Goal: Transaction & Acquisition: Subscribe to service/newsletter

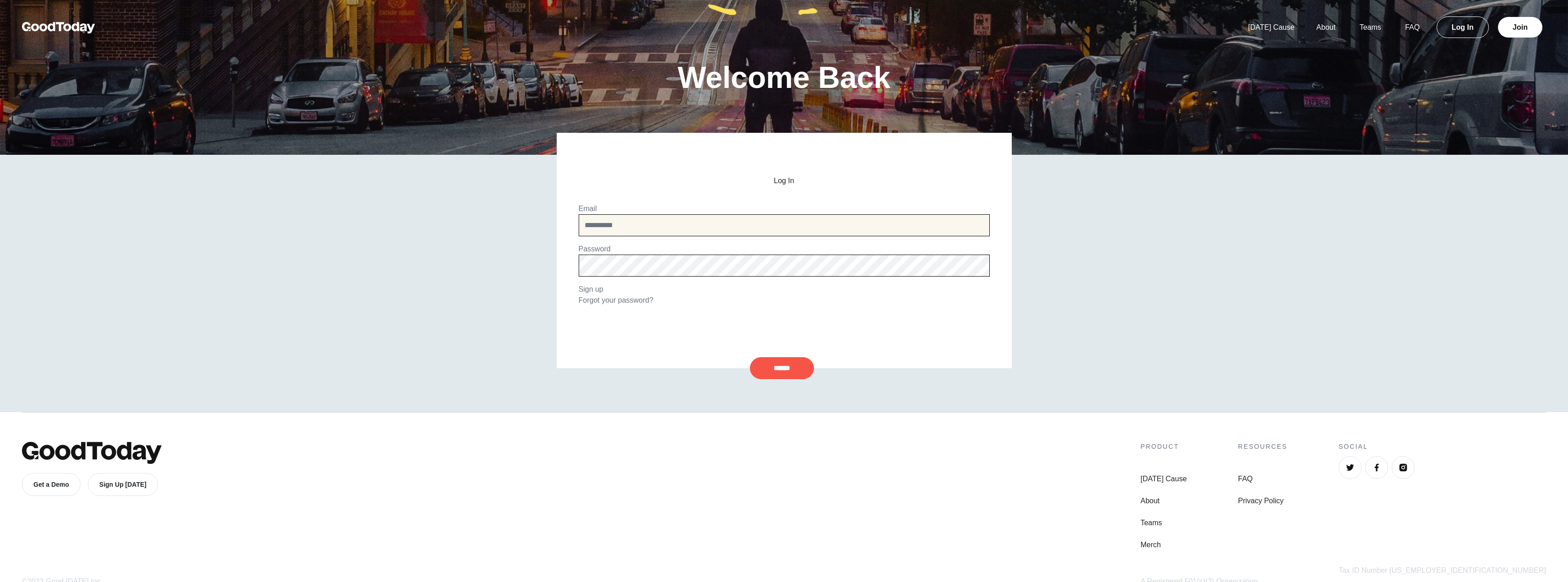
click at [620, 235] on input "email" at bounding box center [784, 225] width 411 height 22
click at [593, 288] on link "Sign up" at bounding box center [590, 289] width 24 height 8
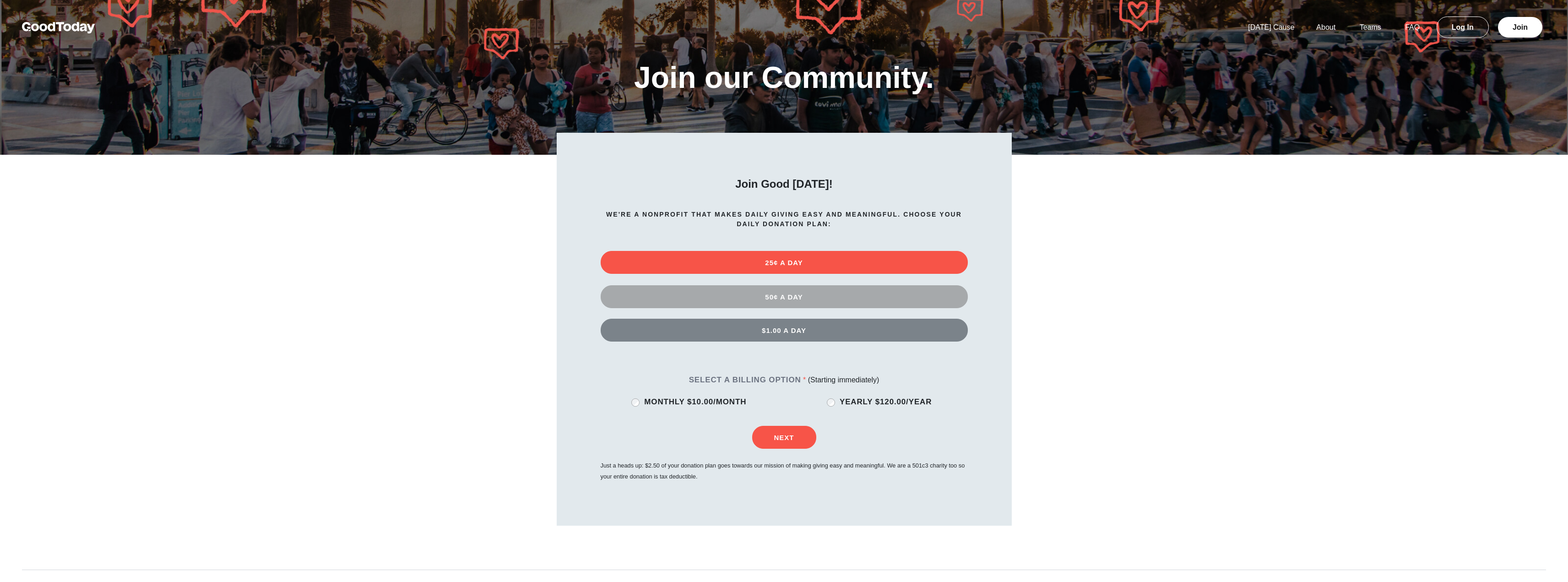
click at [820, 296] on button "50¢ A DAY" at bounding box center [784, 296] width 367 height 22
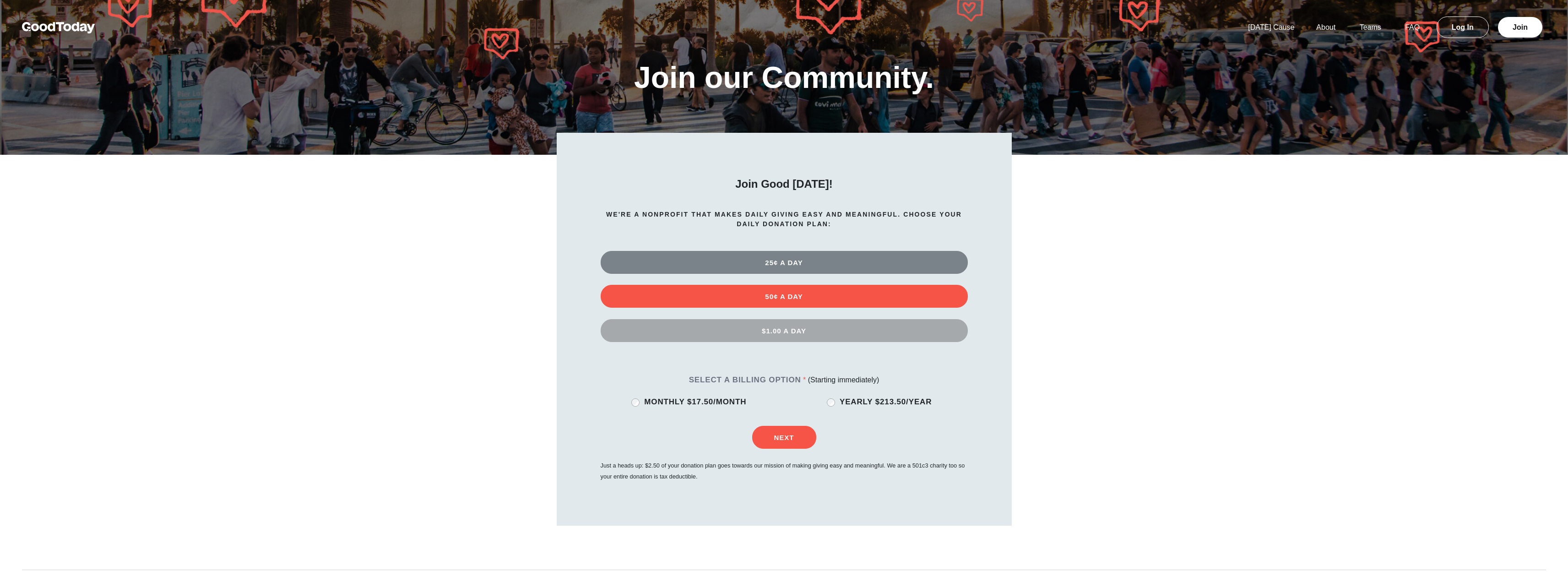
click at [867, 333] on button "$1.00 A DAY" at bounding box center [784, 330] width 367 height 22
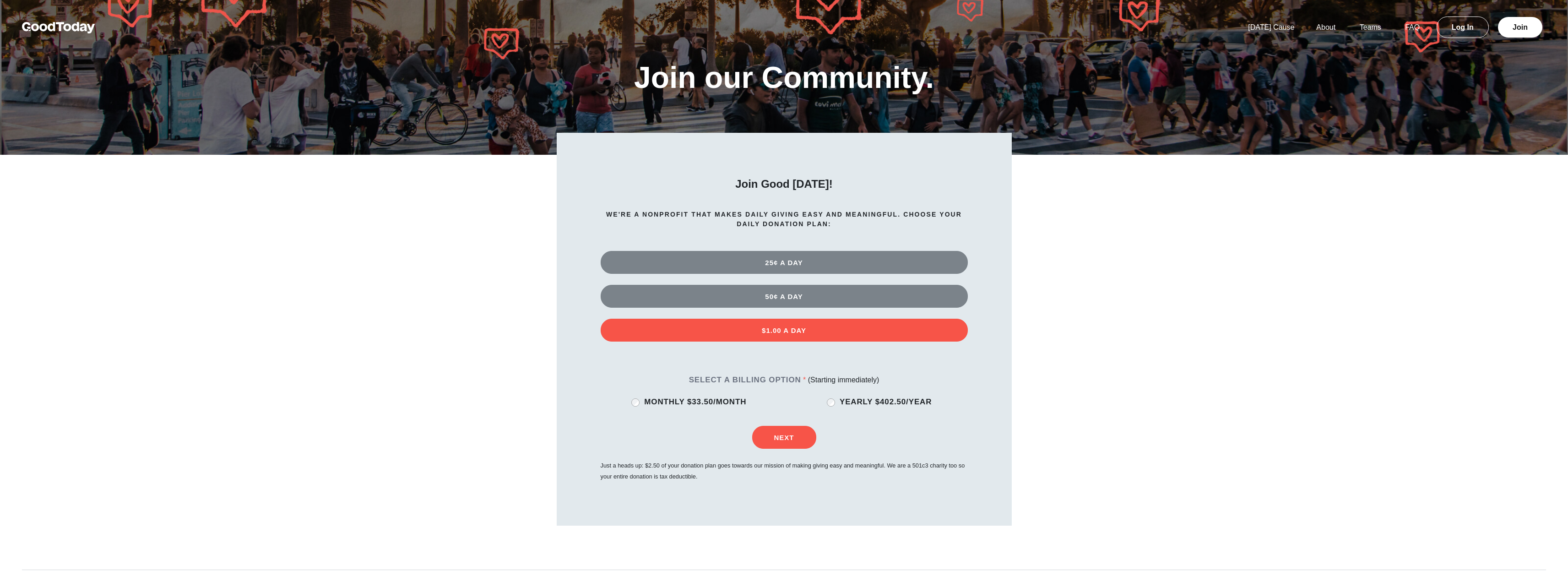
click at [65, 24] on img at bounding box center [58, 27] width 73 height 12
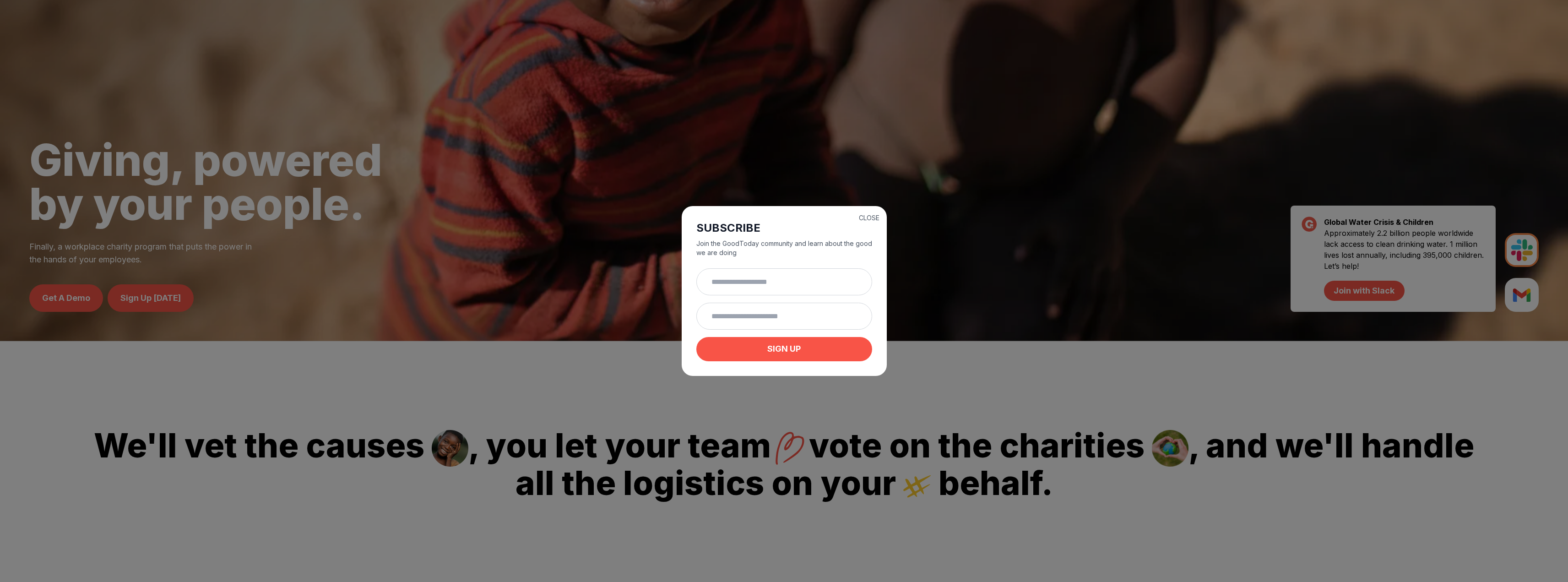
scroll to position [244, 0]
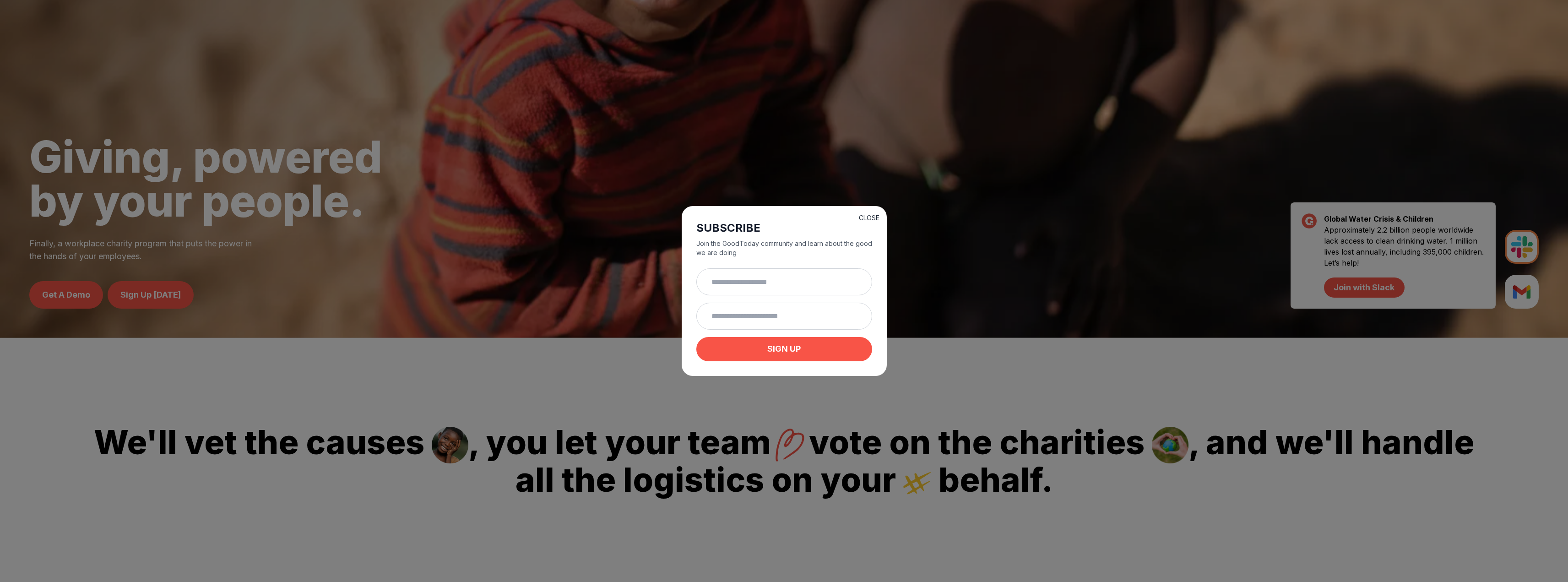
click at [868, 219] on button "CLOSE" at bounding box center [869, 218] width 21 height 9
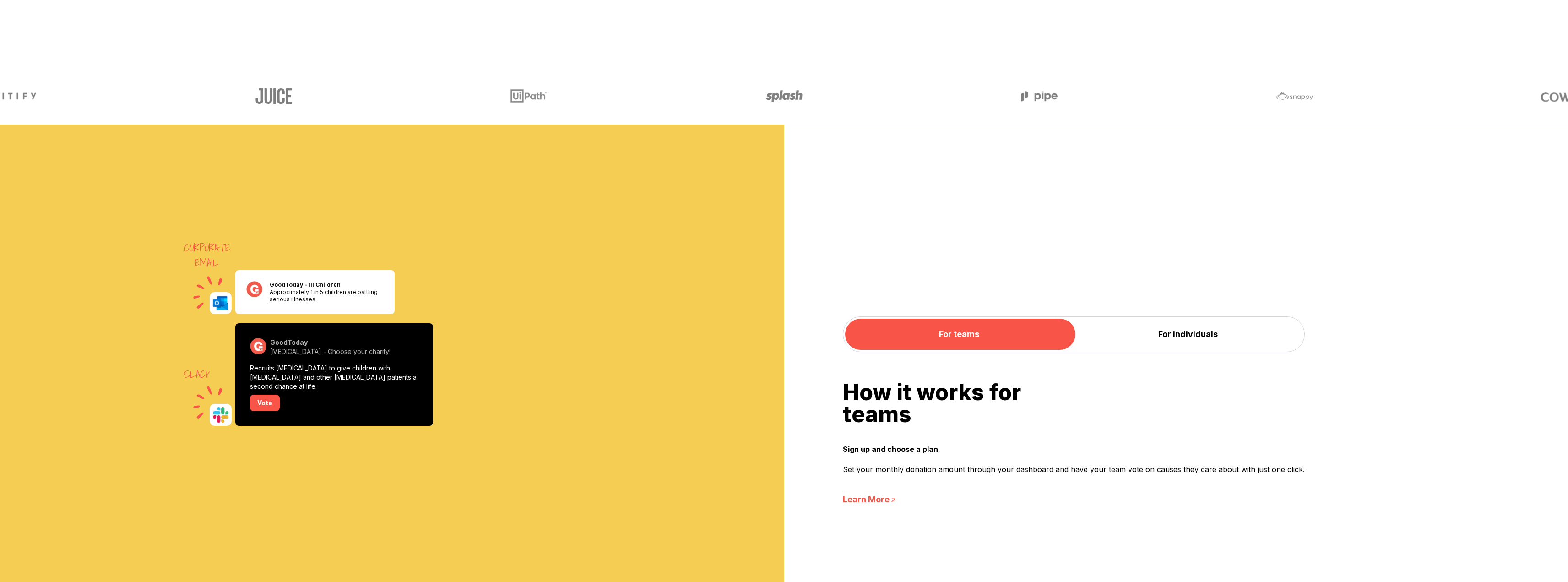
scroll to position [763, 0]
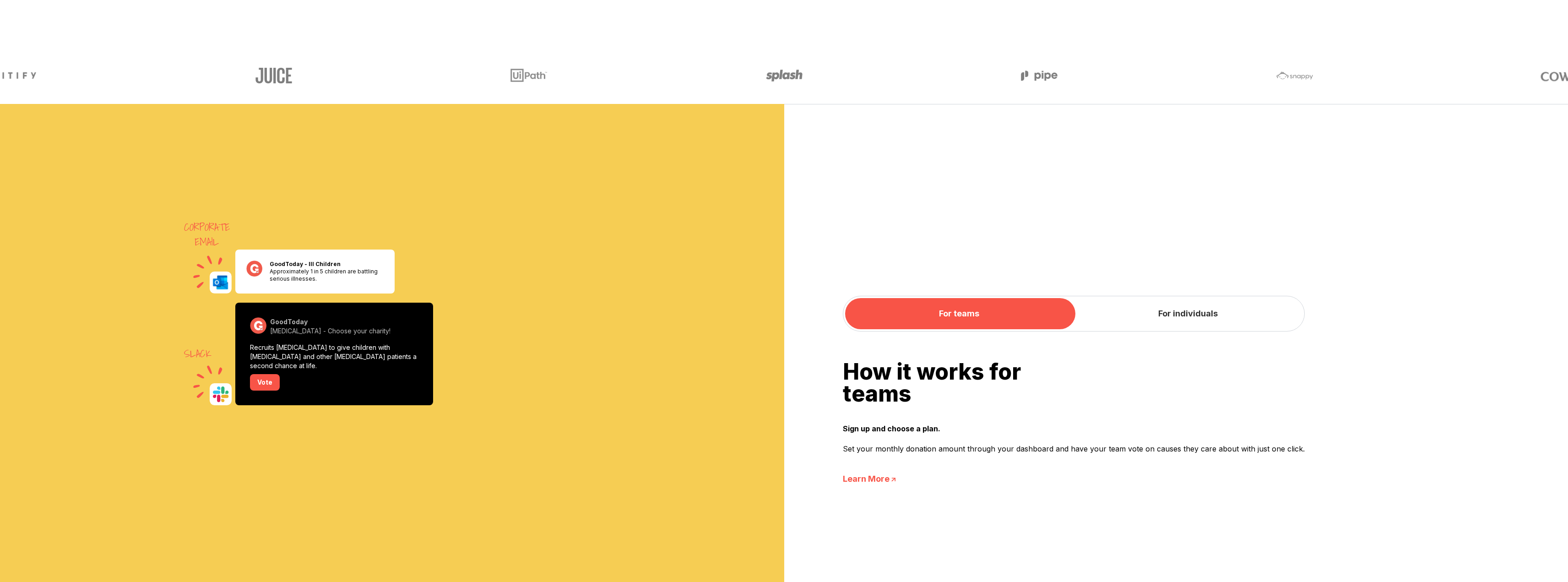
click at [1136, 318] on button "For individuals" at bounding box center [1188, 313] width 229 height 31
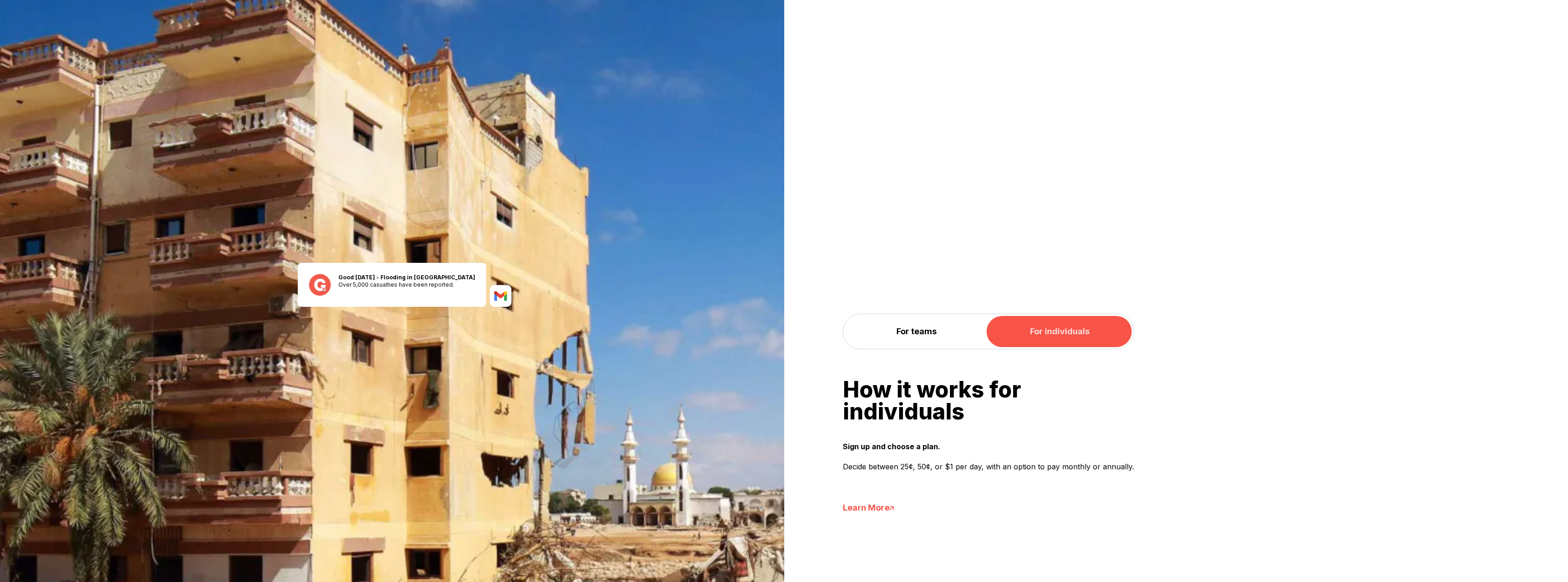
scroll to position [976, 0]
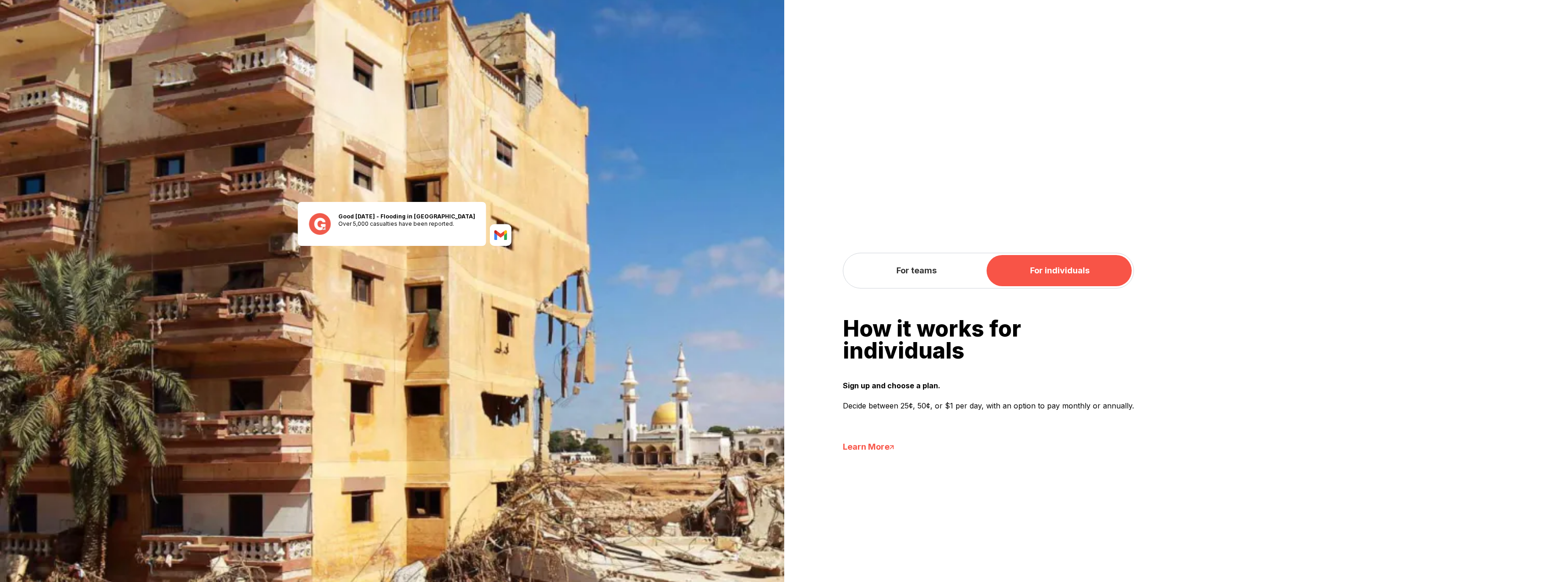
click at [951, 282] on button "For teams" at bounding box center [916, 270] width 143 height 31
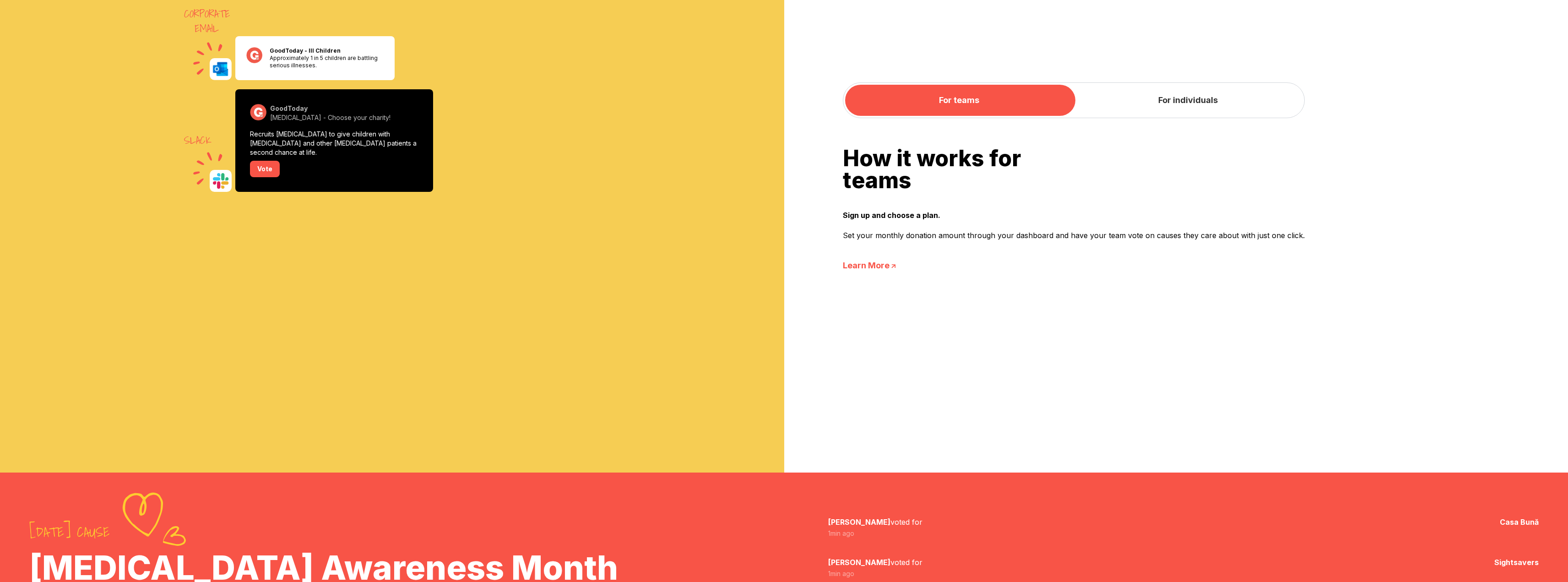
click at [1191, 101] on button "For individuals" at bounding box center [1188, 100] width 229 height 31
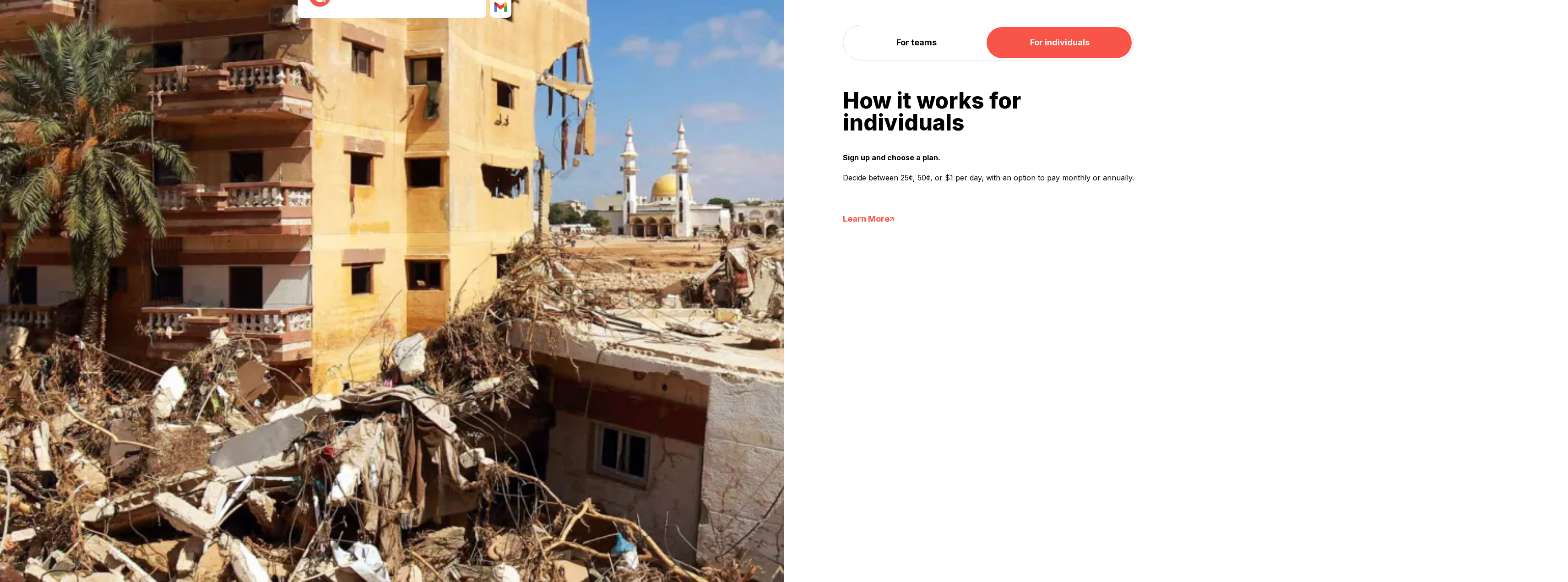
scroll to position [1221, 0]
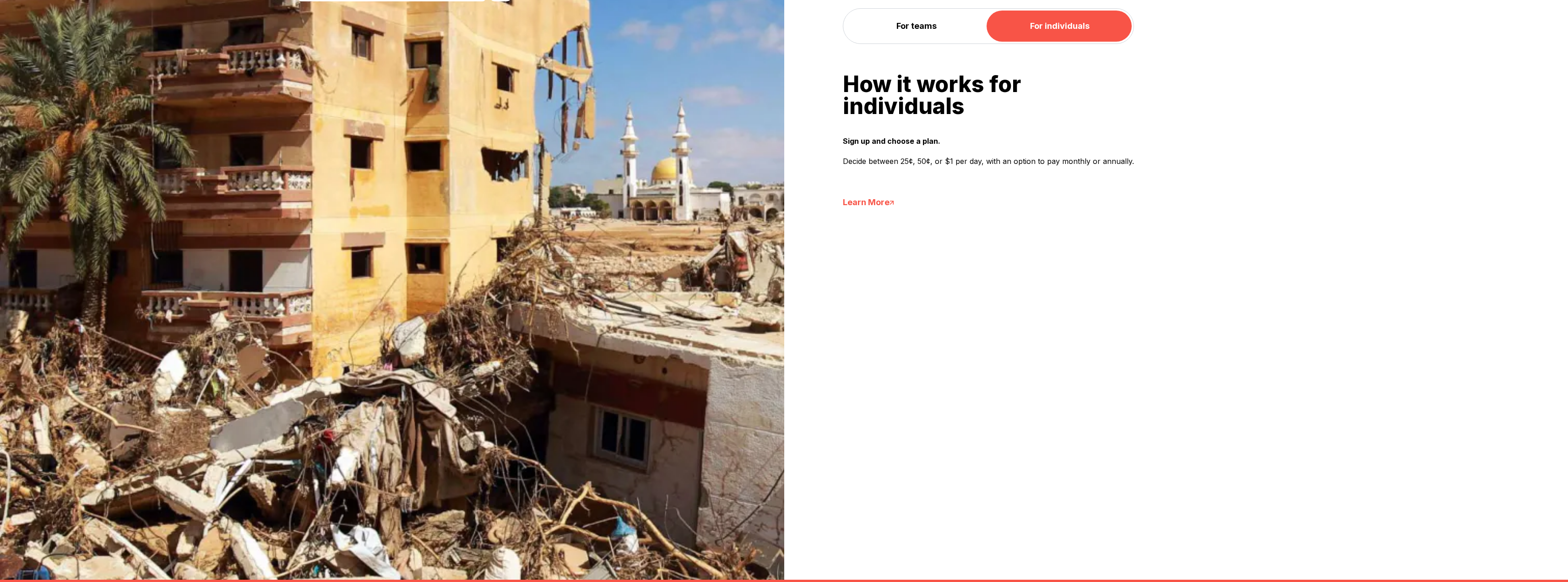
click at [868, 202] on link "Learn More" at bounding box center [989, 202] width 292 height 13
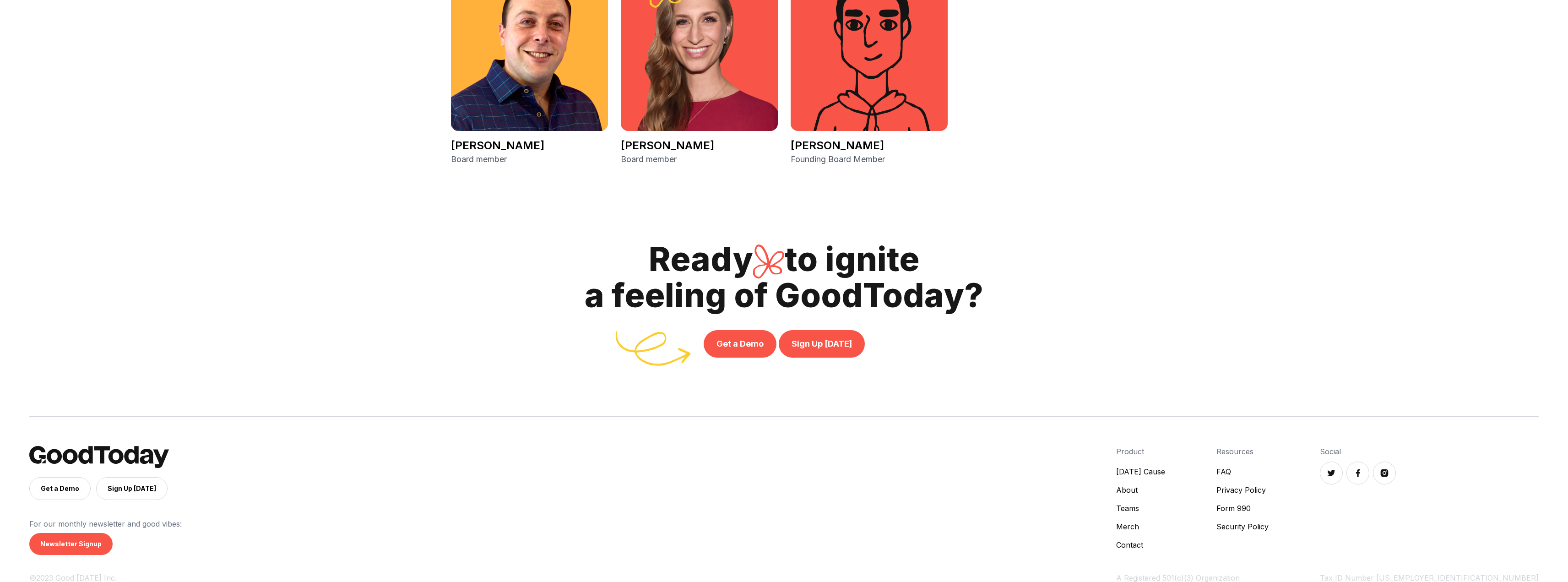
scroll to position [2114, 0]
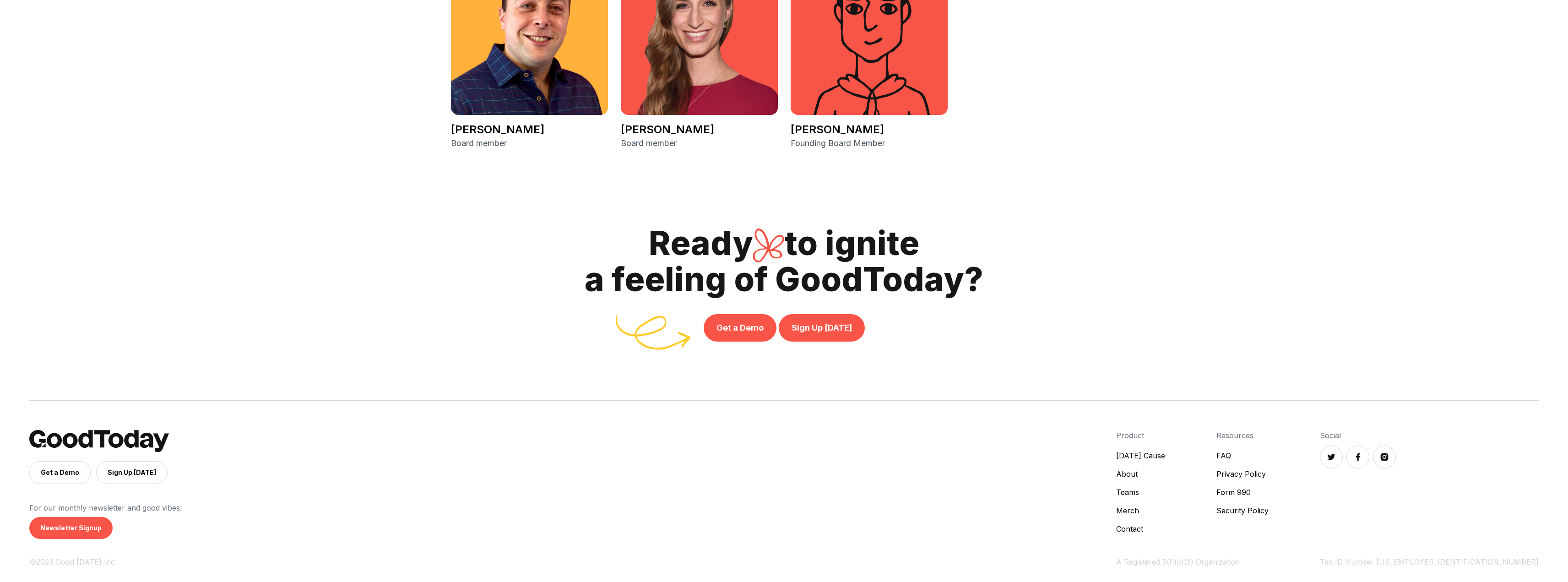
click at [1269, 453] on link "FAQ" at bounding box center [1243, 455] width 52 height 11
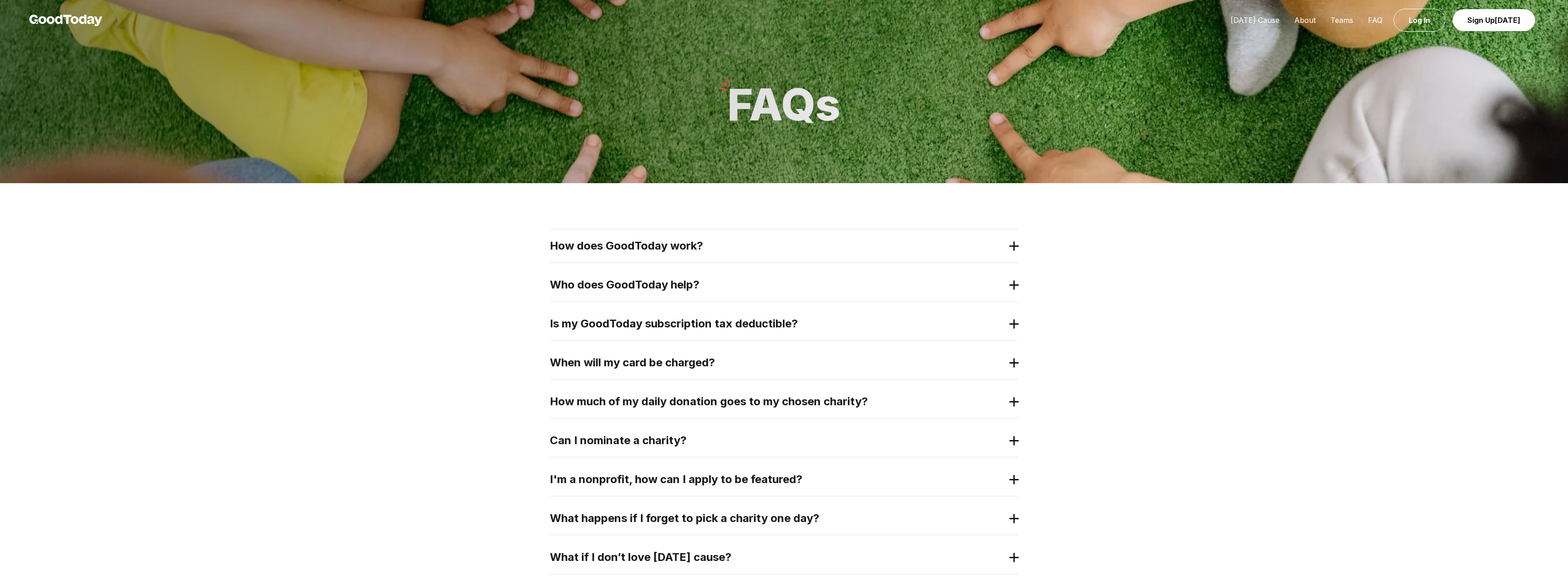
click at [670, 255] on div "How does GoodToday work?" at bounding box center [784, 246] width 469 height 33
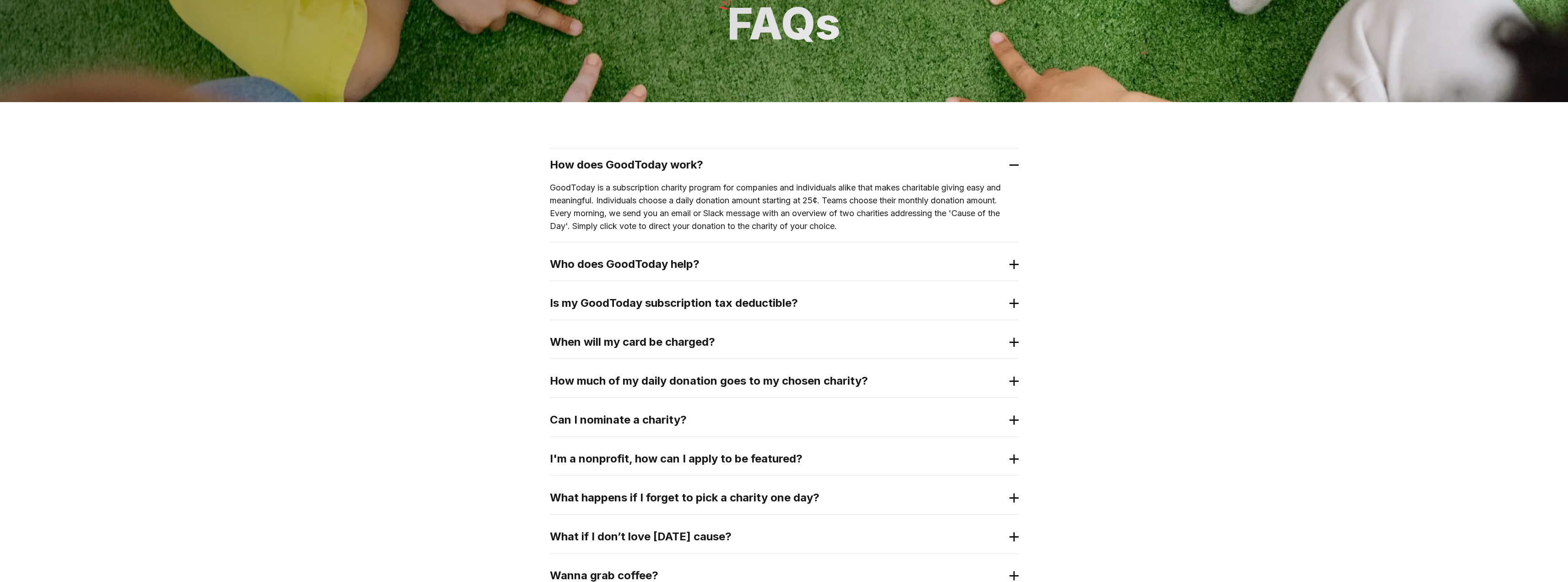
scroll to position [92, 0]
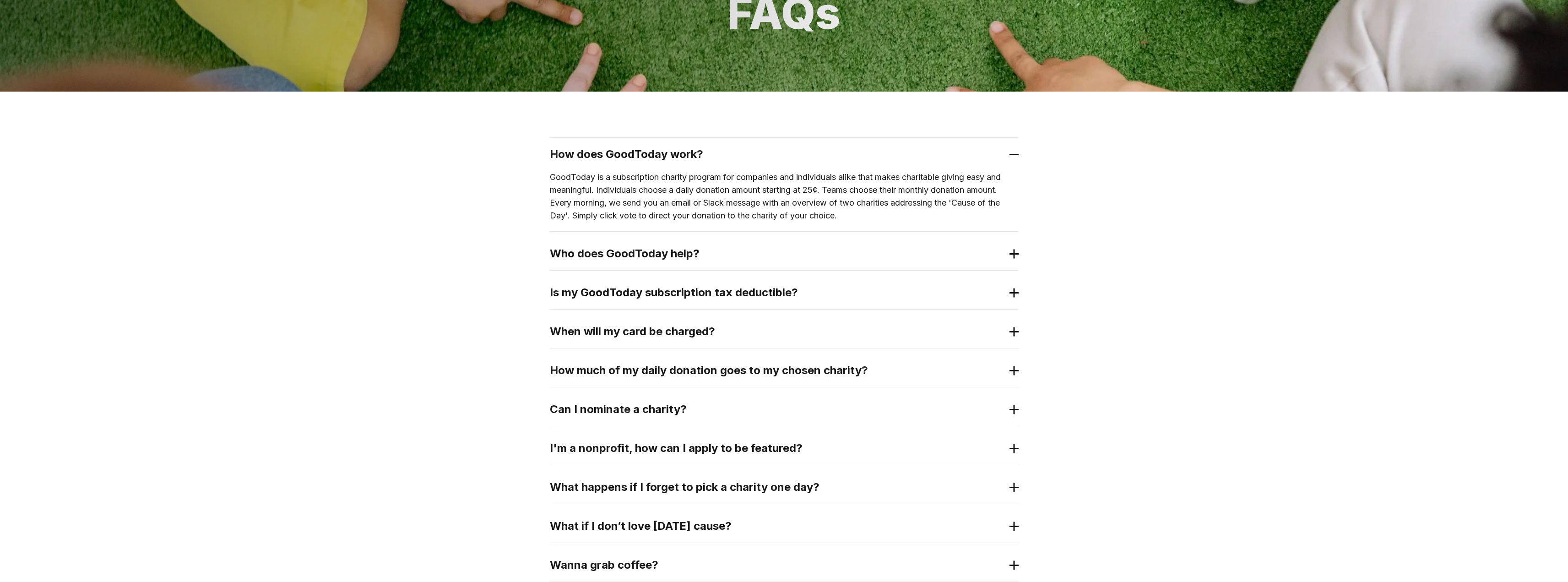
click at [841, 294] on h2 "Is my GoodToday subscription tax deductible?" at bounding box center [777, 292] width 455 height 14
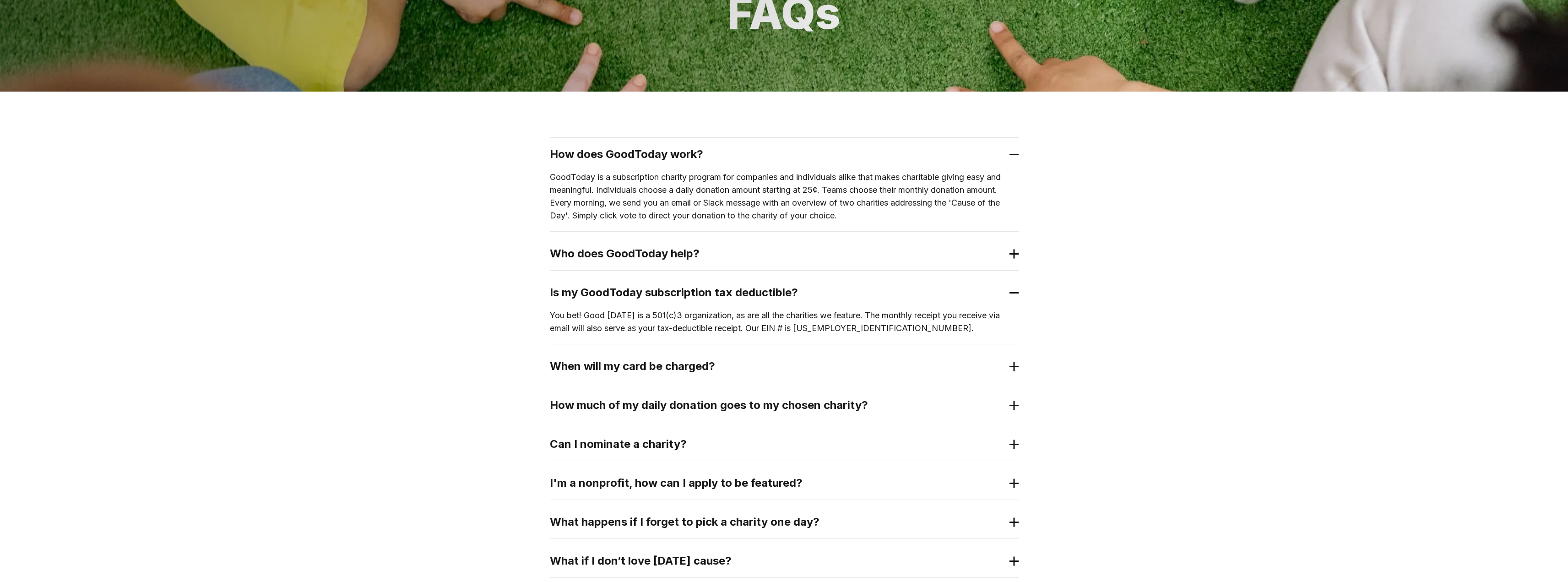
click at [841, 294] on h2 "Is my GoodToday subscription tax deductible?" at bounding box center [777, 292] width 455 height 14
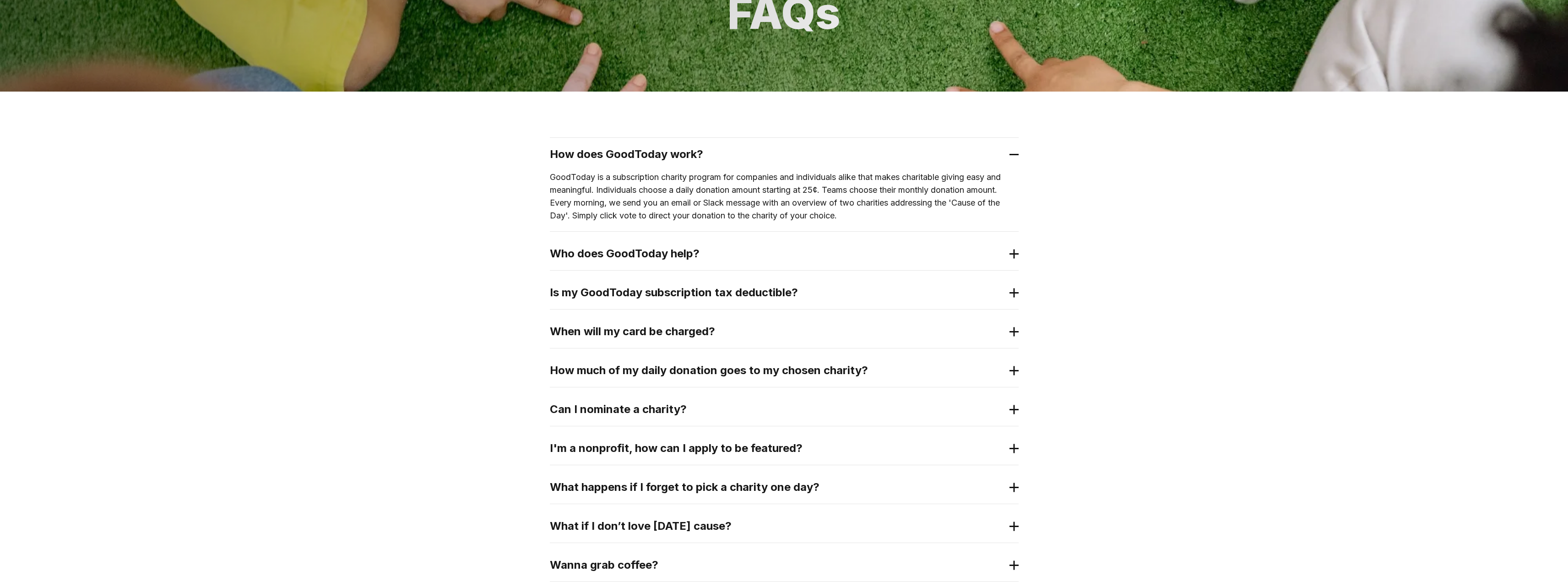
click at [743, 326] on h2 "When will my card be charged?" at bounding box center [777, 331] width 455 height 14
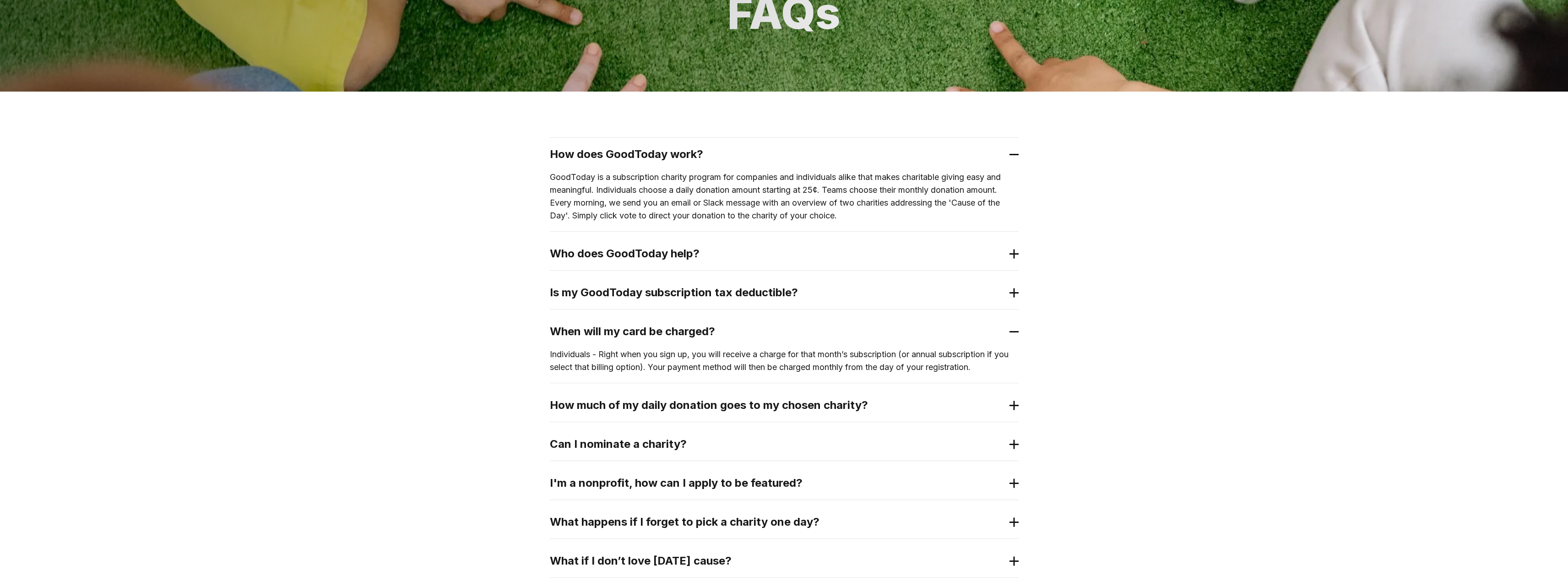
click at [757, 404] on h2 "How much of my daily donation goes to my chosen charity?" at bounding box center [777, 405] width 455 height 14
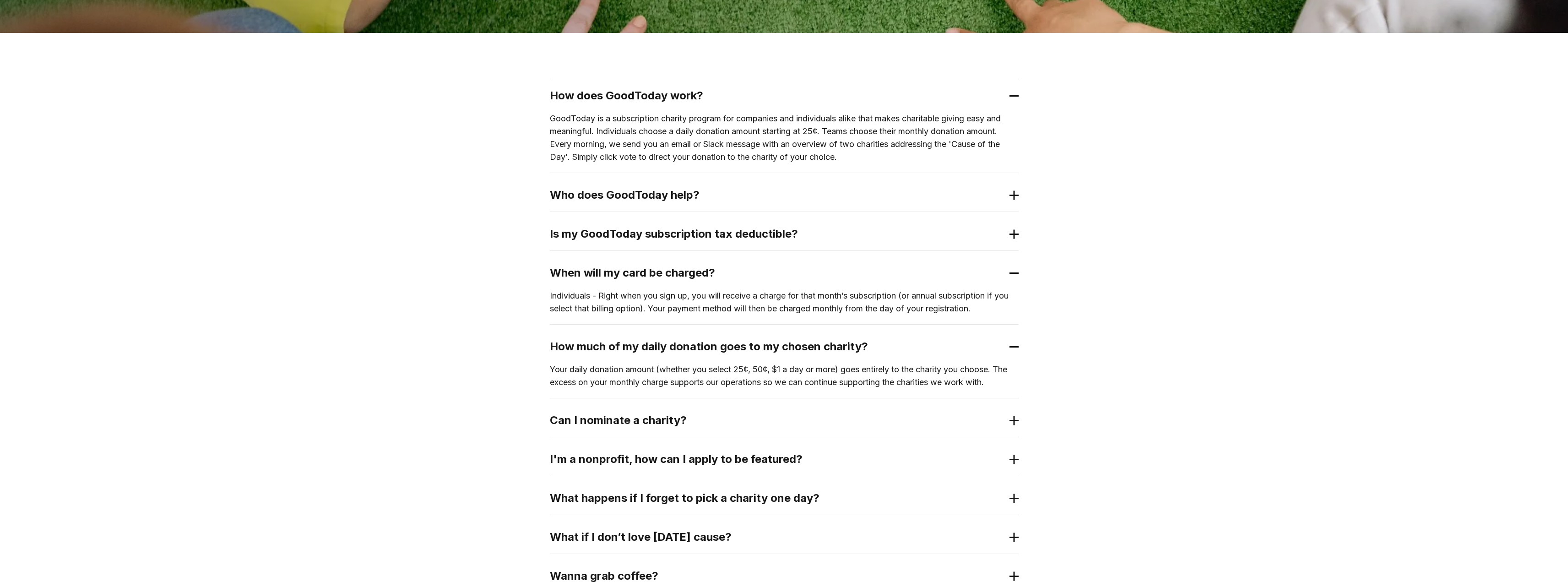
scroll to position [152, 0]
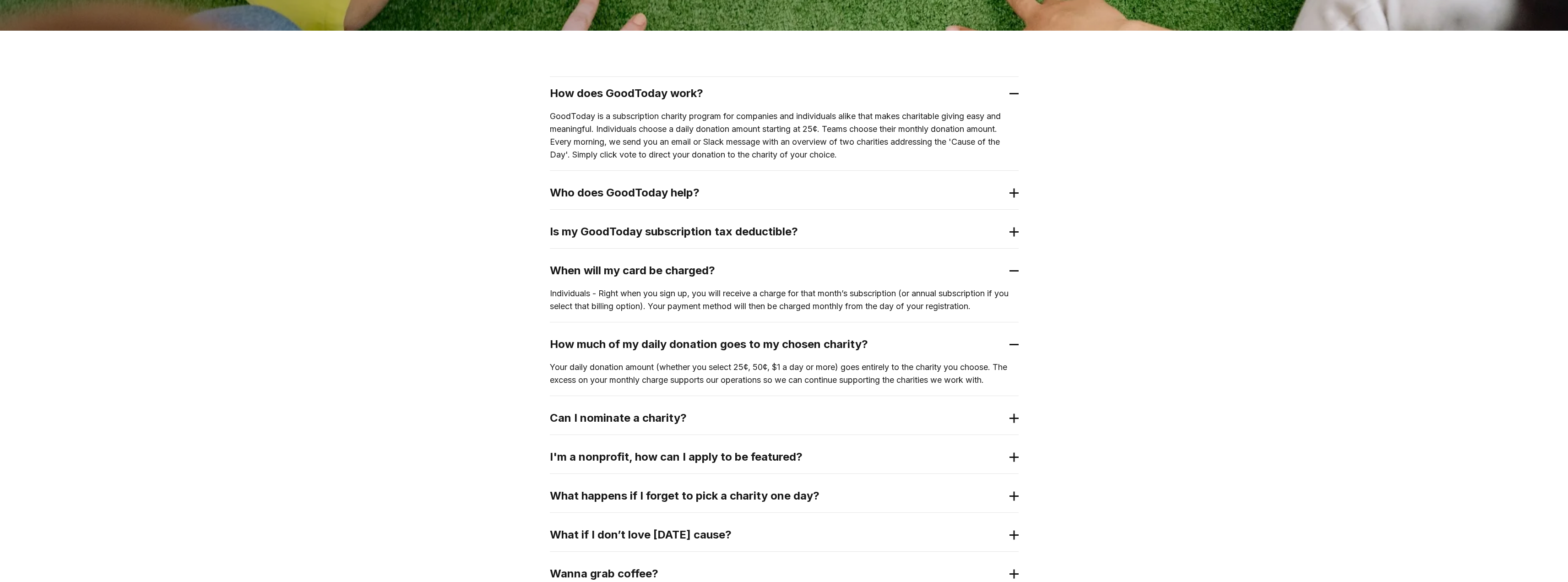
click at [969, 346] on h2 "How much of my daily donation goes to my chosen charity?" at bounding box center [777, 344] width 455 height 14
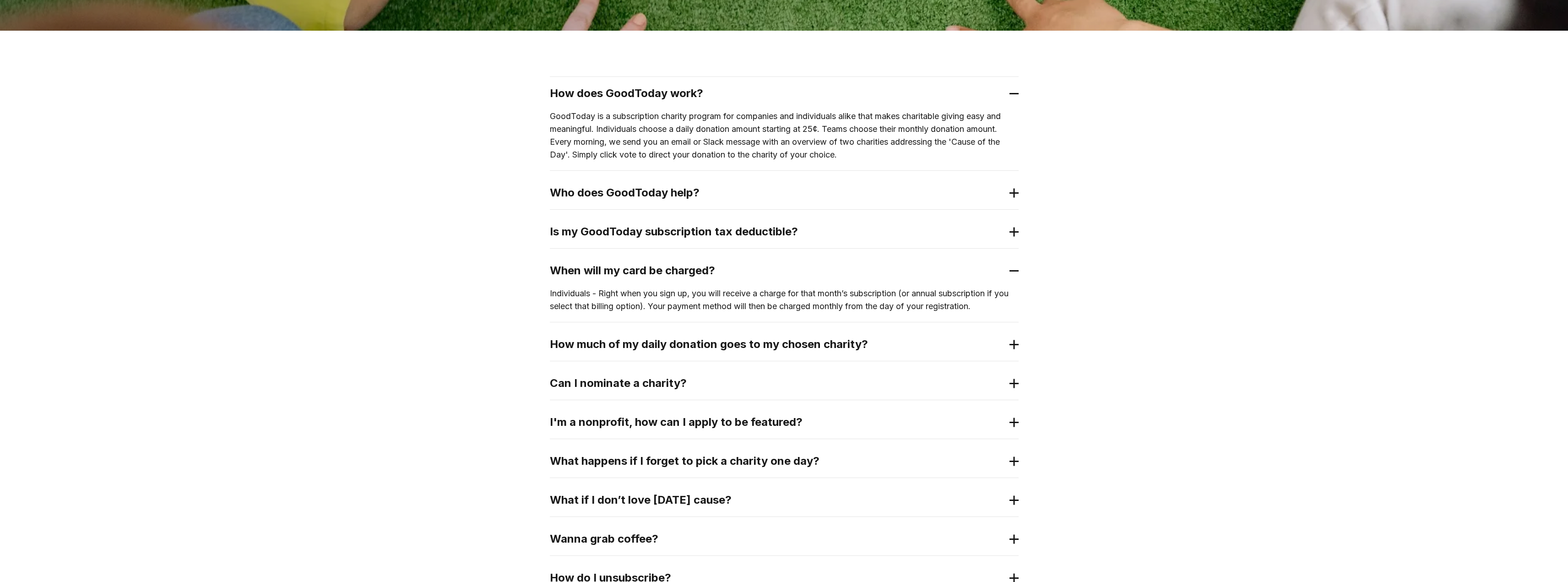
click at [704, 344] on h2 "How much of my daily donation goes to my chosen charity?" at bounding box center [777, 344] width 455 height 14
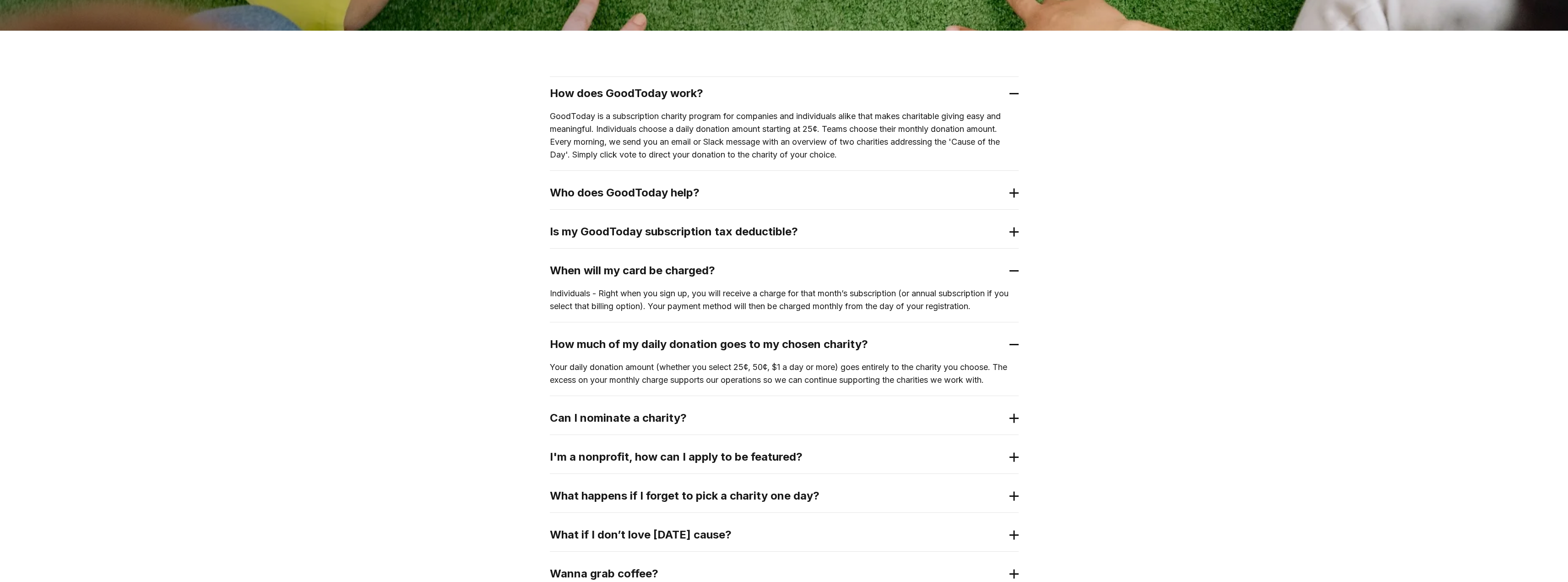
click at [704, 344] on h2 "How much of my daily donation goes to my chosen charity?" at bounding box center [777, 344] width 455 height 14
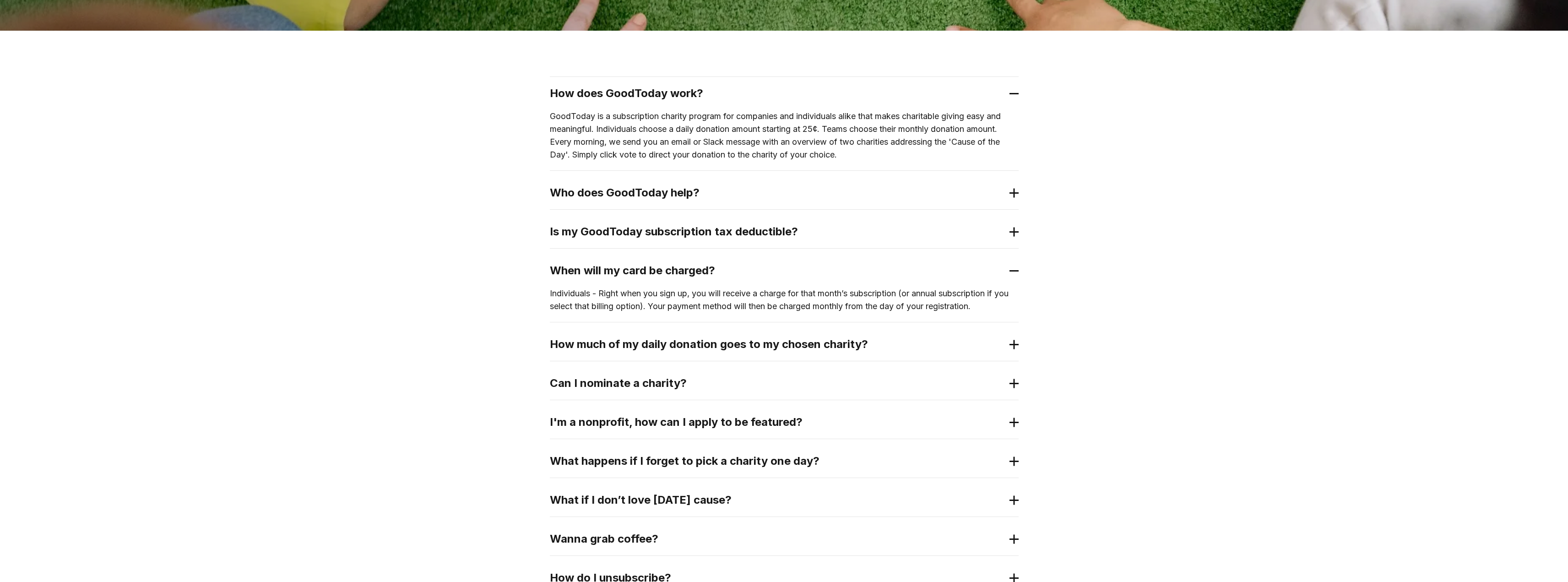
click at [667, 378] on h2 "Can I nominate a charity?" at bounding box center [777, 383] width 455 height 14
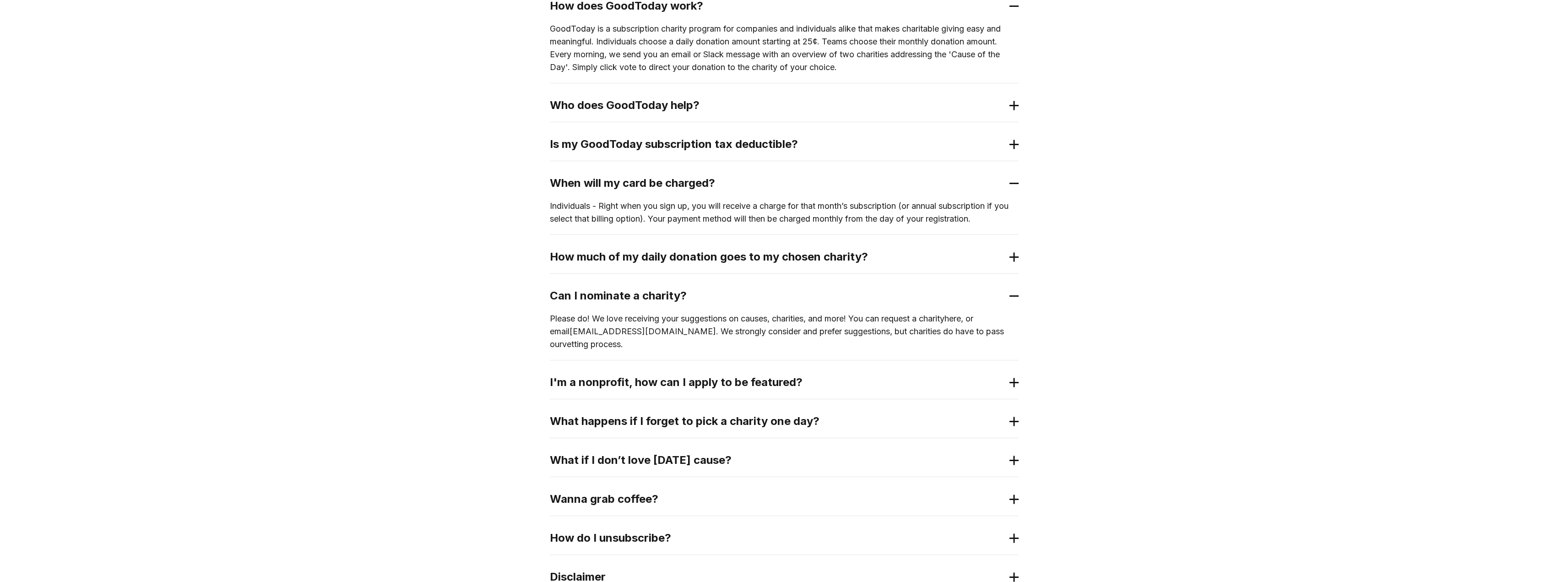
scroll to position [244, 0]
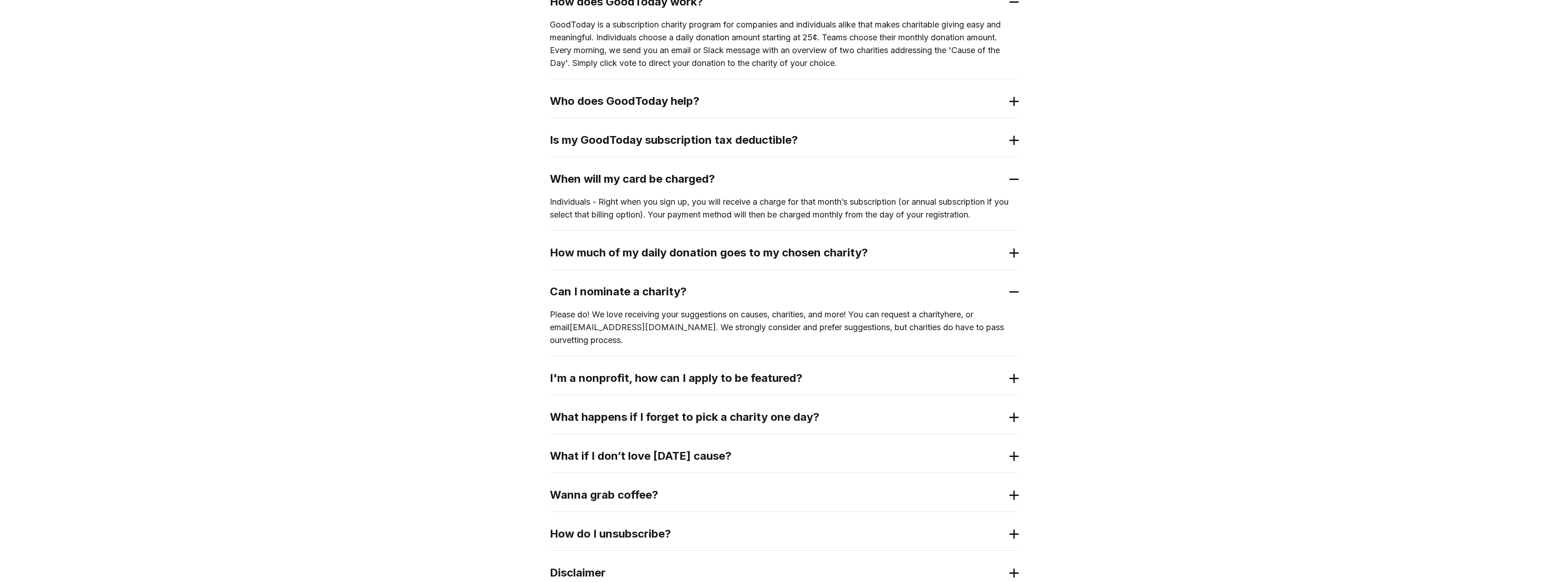
click at [766, 316] on p "Please do! We love receiving your suggestions on causes, charities, and more! Y…" at bounding box center [784, 327] width 469 height 39
click at [774, 291] on h2 "Can I nominate a charity?" at bounding box center [777, 291] width 455 height 14
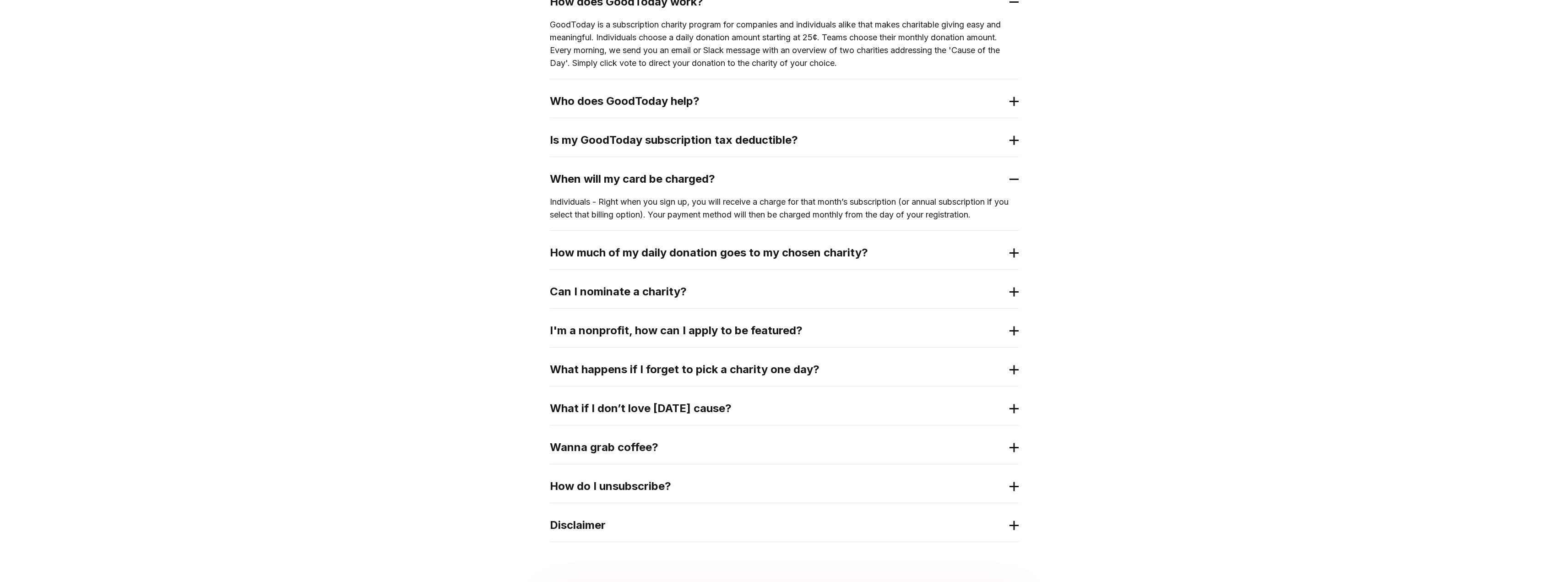
click at [750, 325] on h2 "I'm a nonprofit, how can I apply to be featured?" at bounding box center [777, 330] width 455 height 14
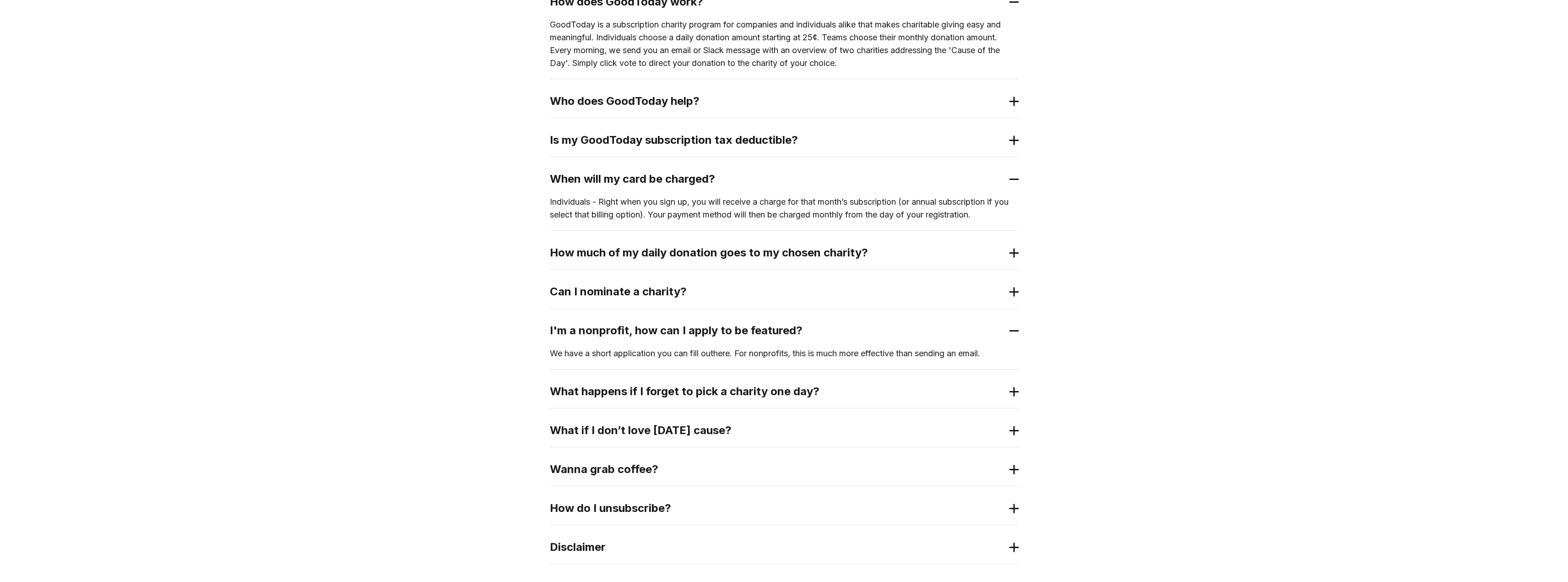
click at [750, 325] on h2 "I'm a nonprofit, how can I apply to be featured?" at bounding box center [777, 330] width 455 height 14
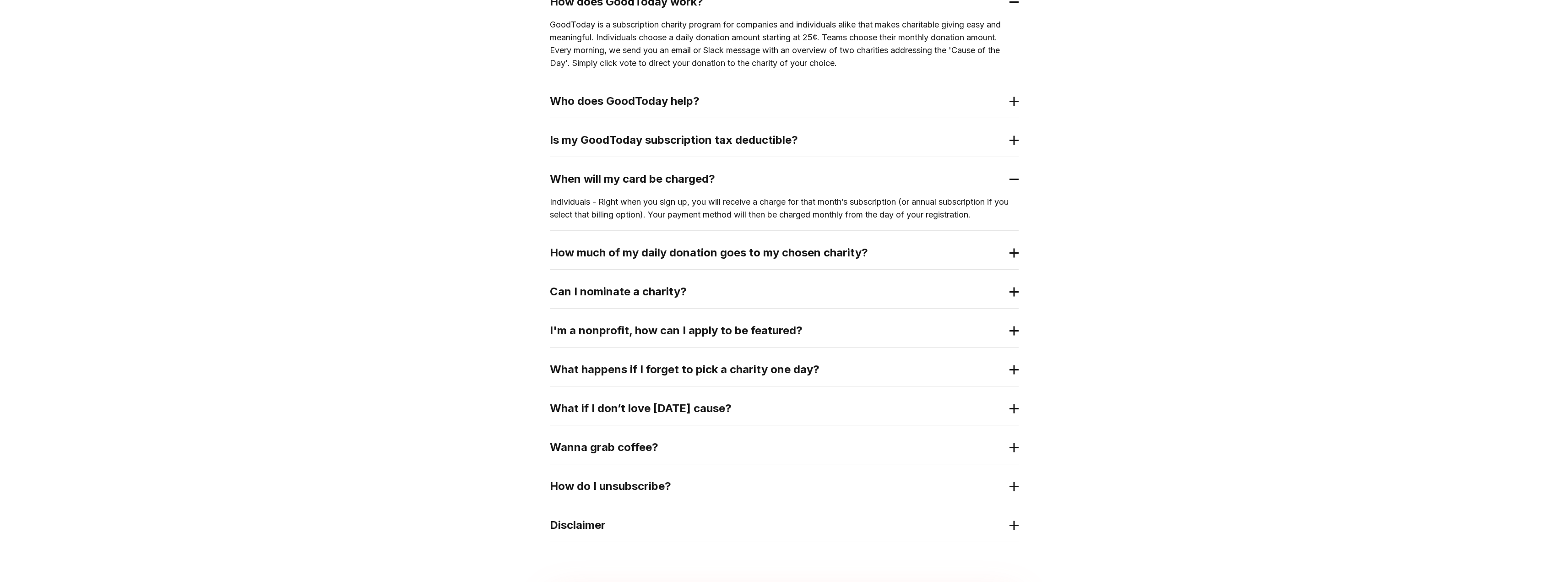
click at [643, 364] on h2 "What happens if I forget to pick a charity one day?" at bounding box center [777, 369] width 455 height 14
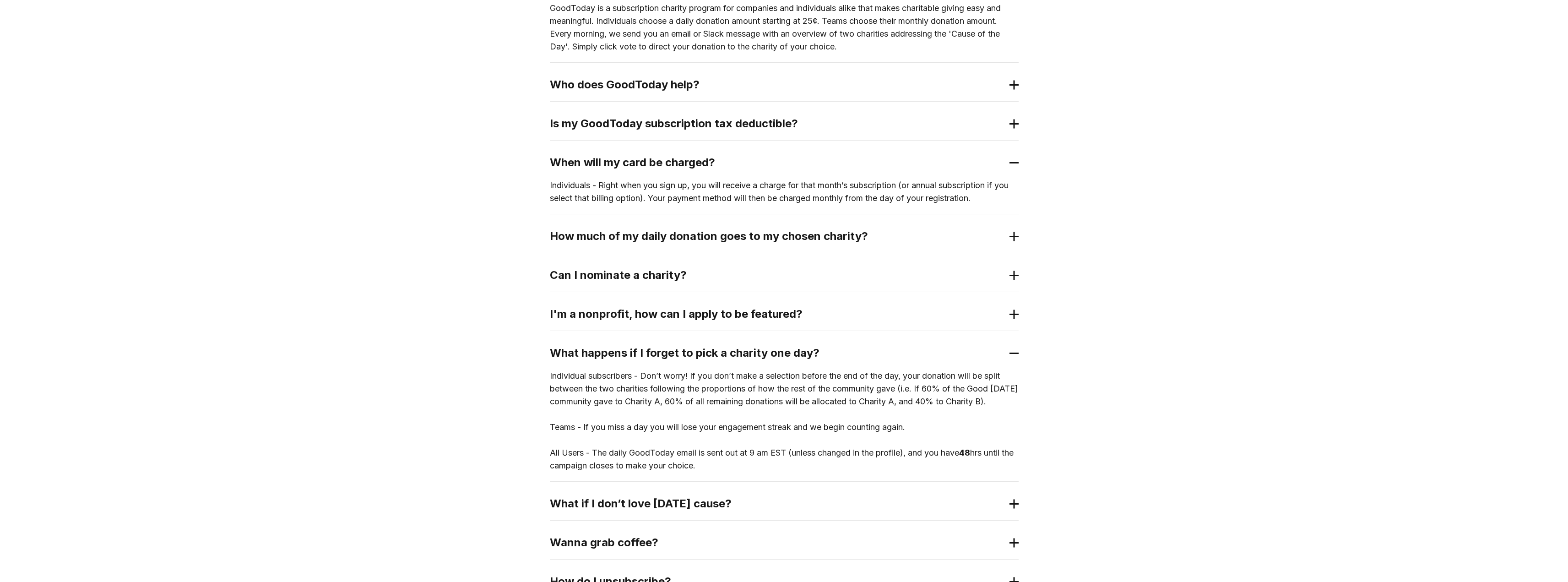
scroll to position [274, 0]
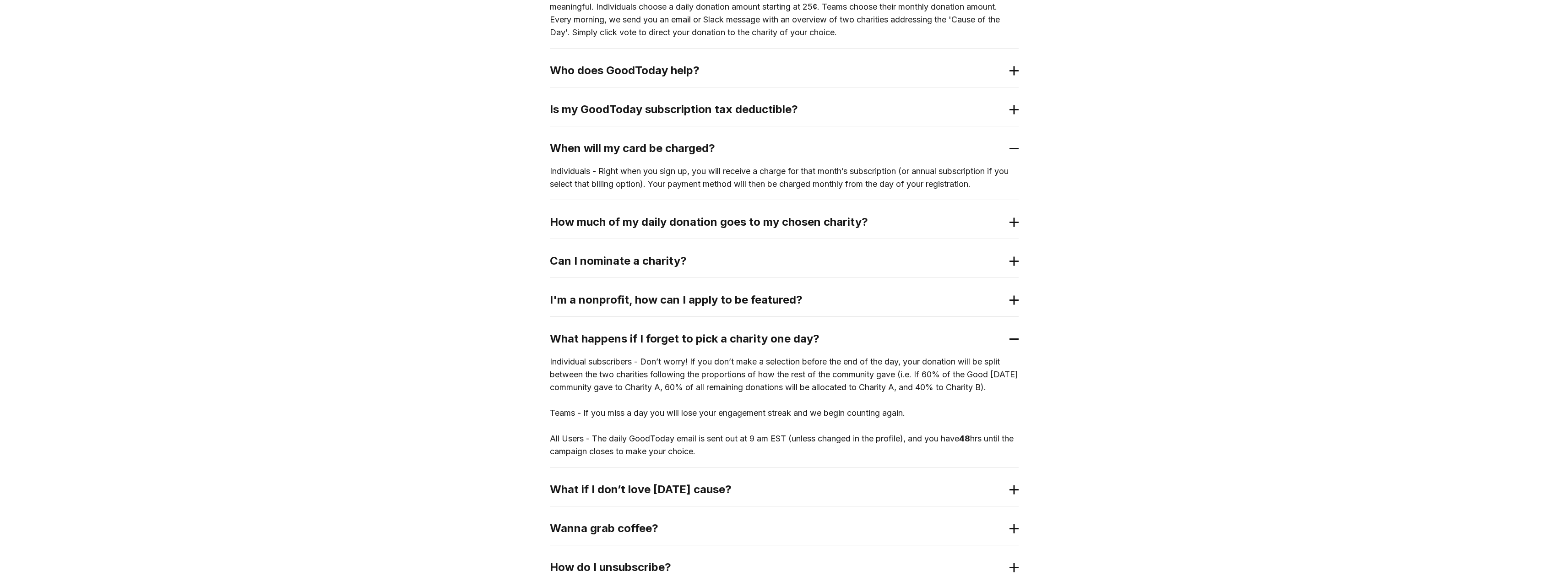
click at [874, 346] on div "What happens if I forget to pick a charity one day?" at bounding box center [784, 338] width 469 height 33
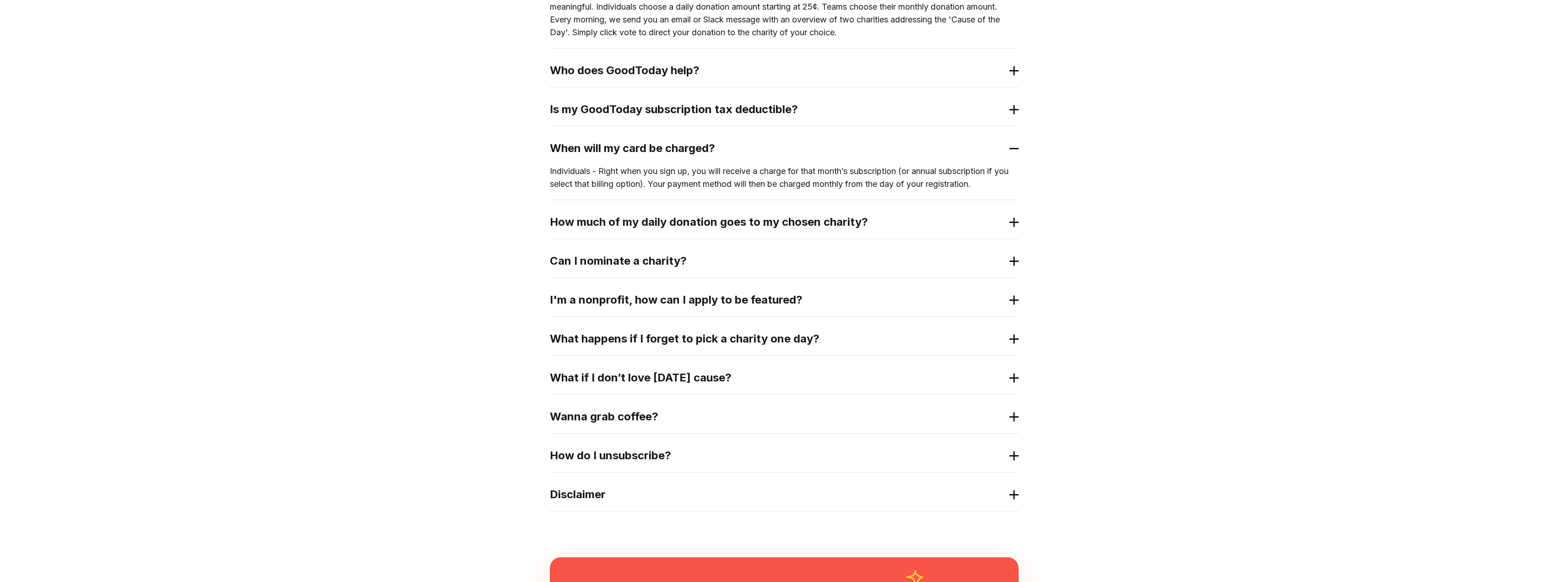
click at [629, 375] on h2 "What if I don’t love today’s cause?" at bounding box center [777, 378] width 455 height 14
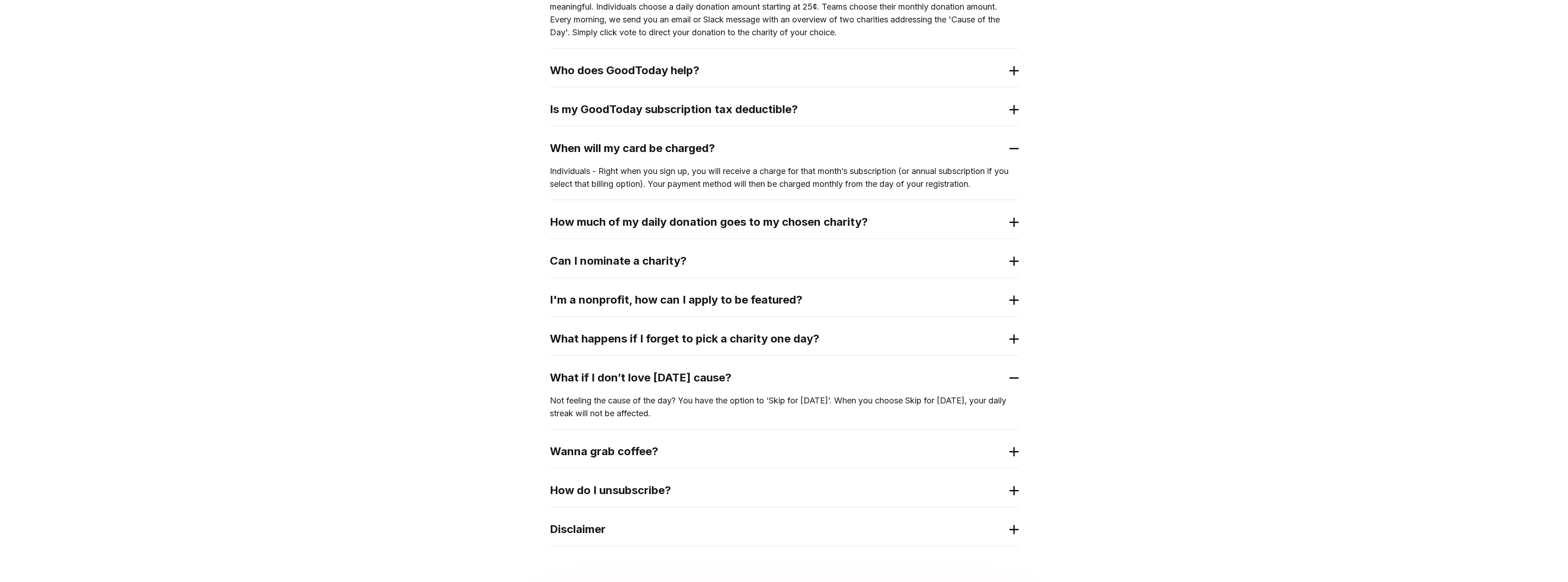
scroll to position [305, 0]
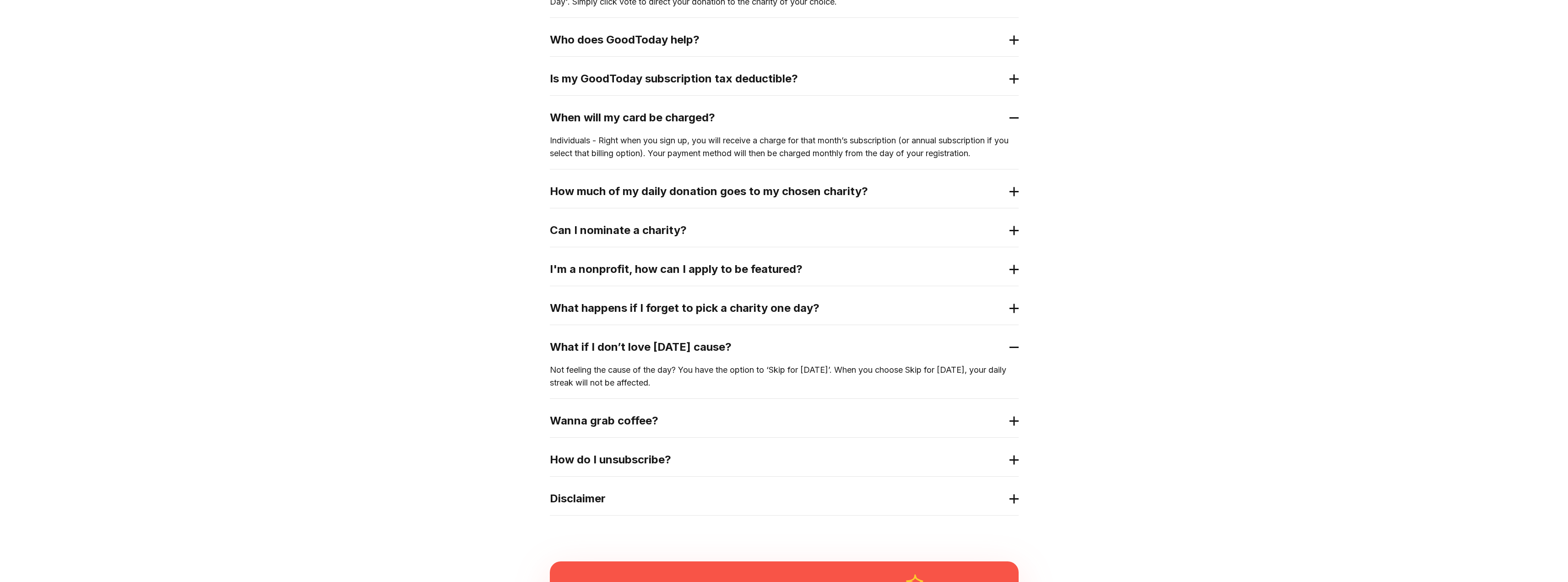
click at [808, 346] on h2 "What if I don’t love today’s cause?" at bounding box center [777, 346] width 455 height 14
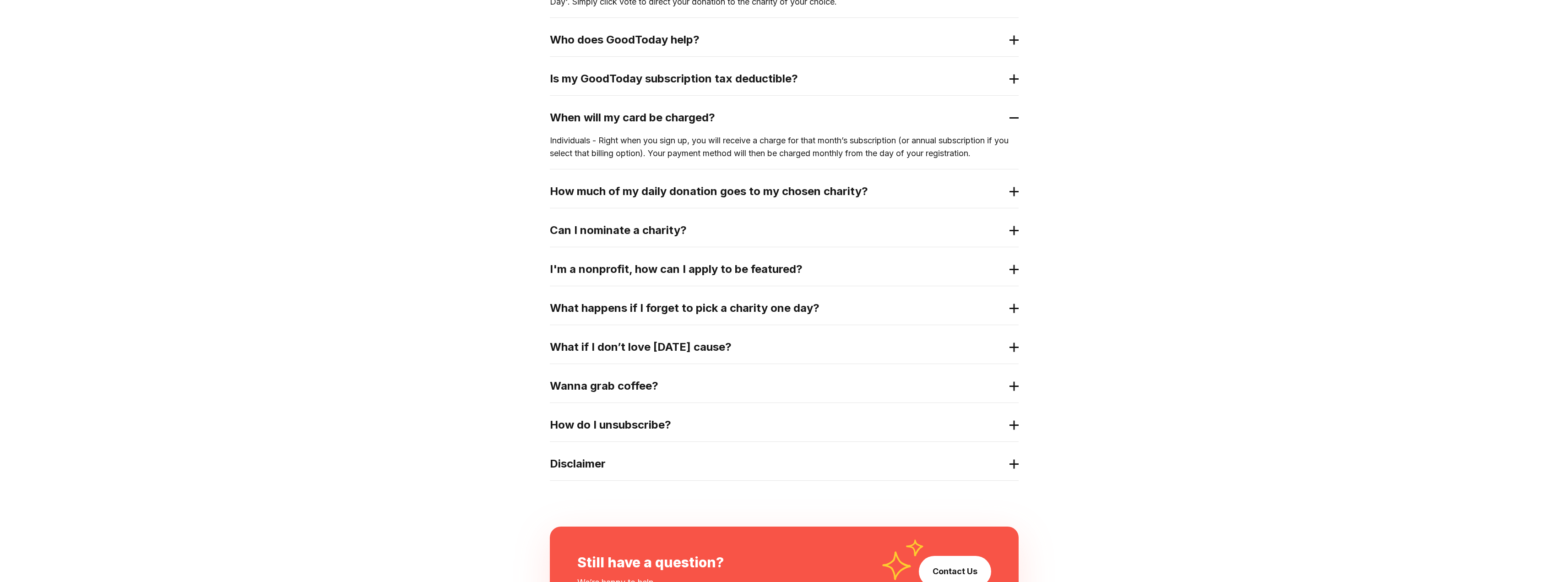
click at [702, 384] on h2 "Wanna grab coffee?" at bounding box center [777, 386] width 455 height 14
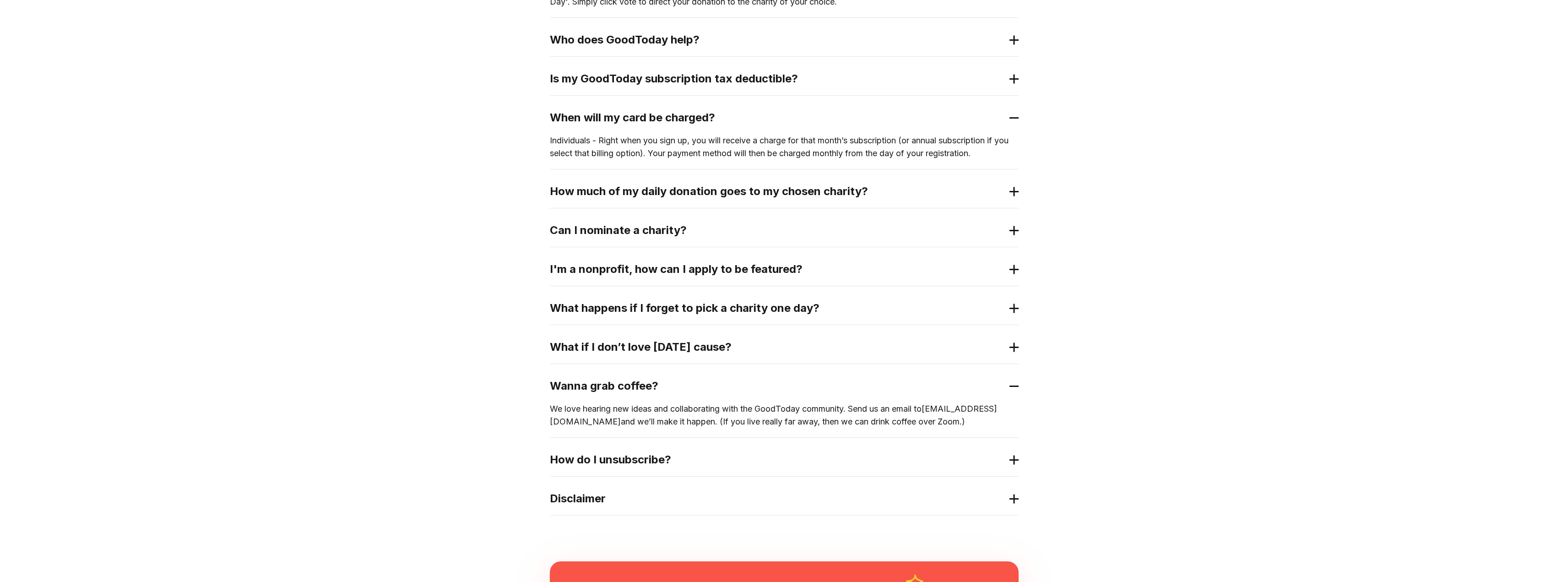
click at [663, 383] on h2 "Wanna grab coffee?" at bounding box center [777, 386] width 455 height 14
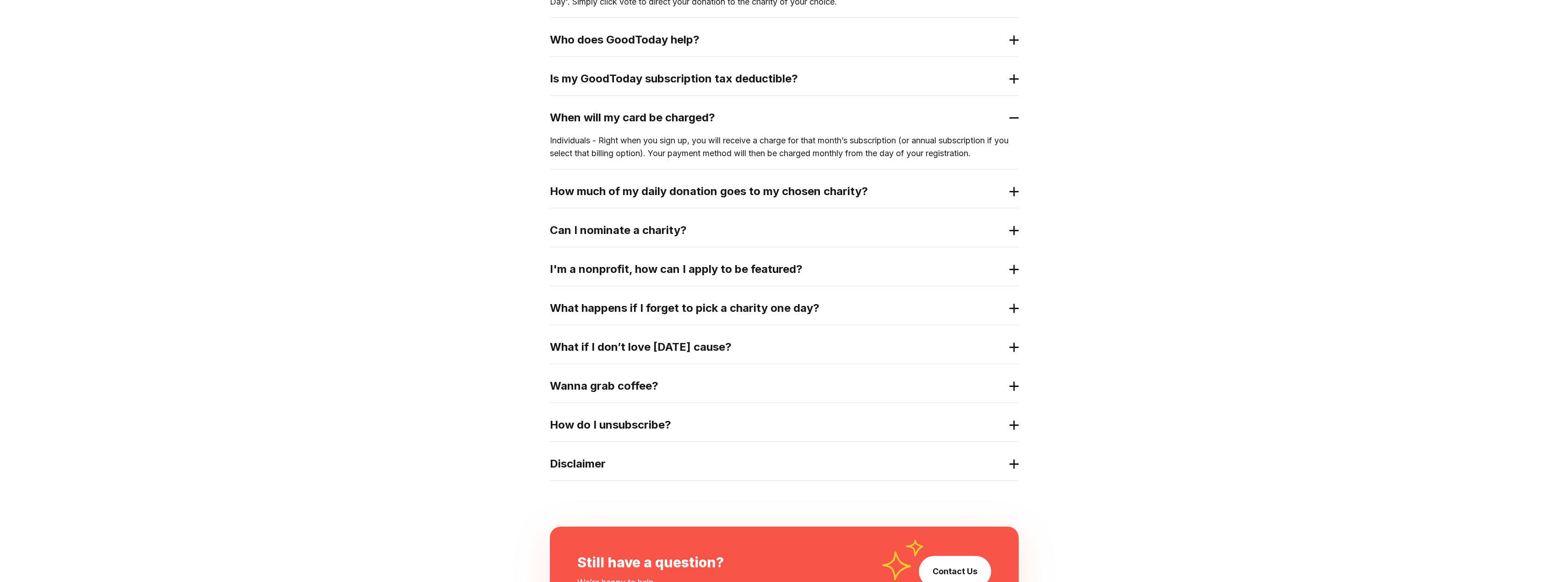
click at [658, 425] on h2 "How do I unsubscribe?" at bounding box center [777, 425] width 455 height 14
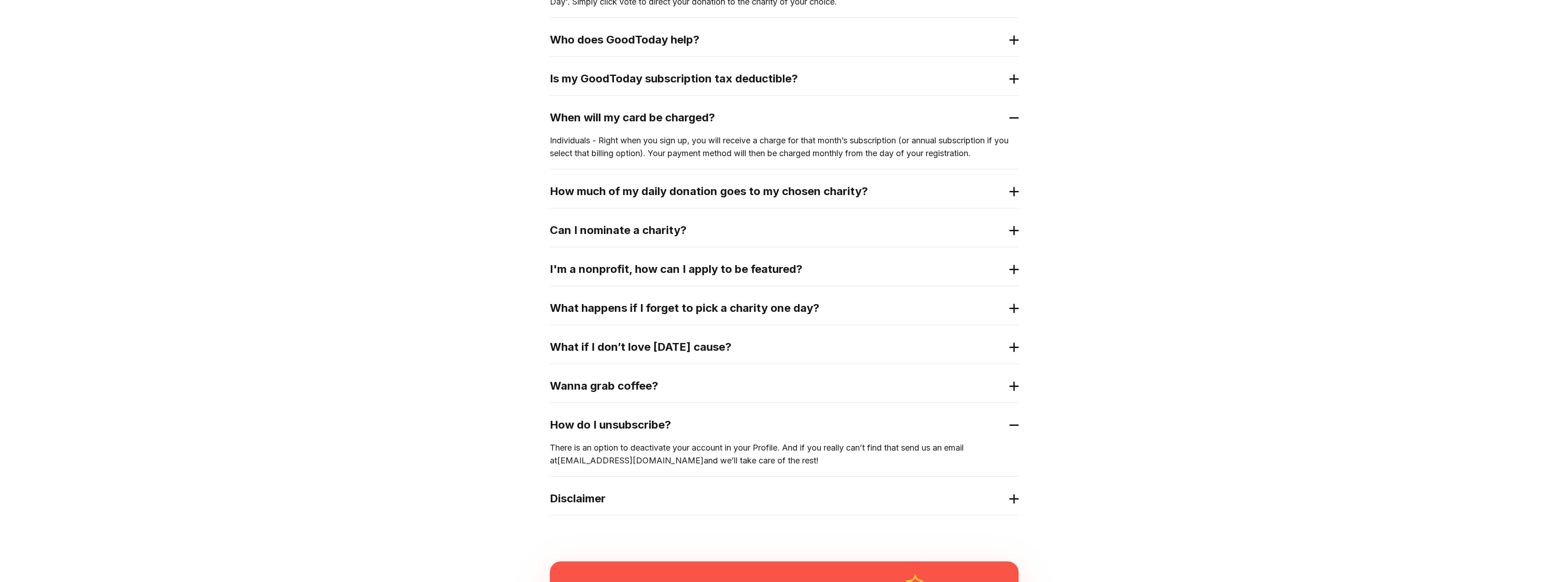
click at [657, 425] on h2 "How do I unsubscribe?" at bounding box center [777, 425] width 455 height 14
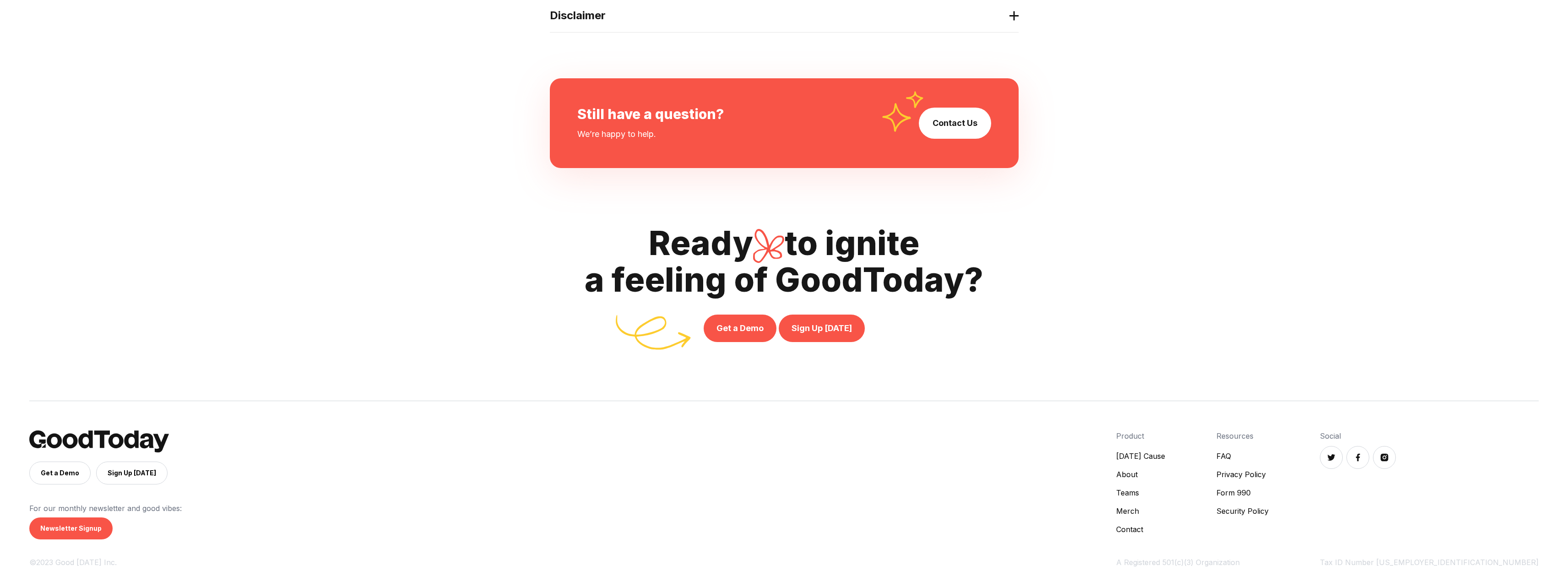
scroll to position [754, 0]
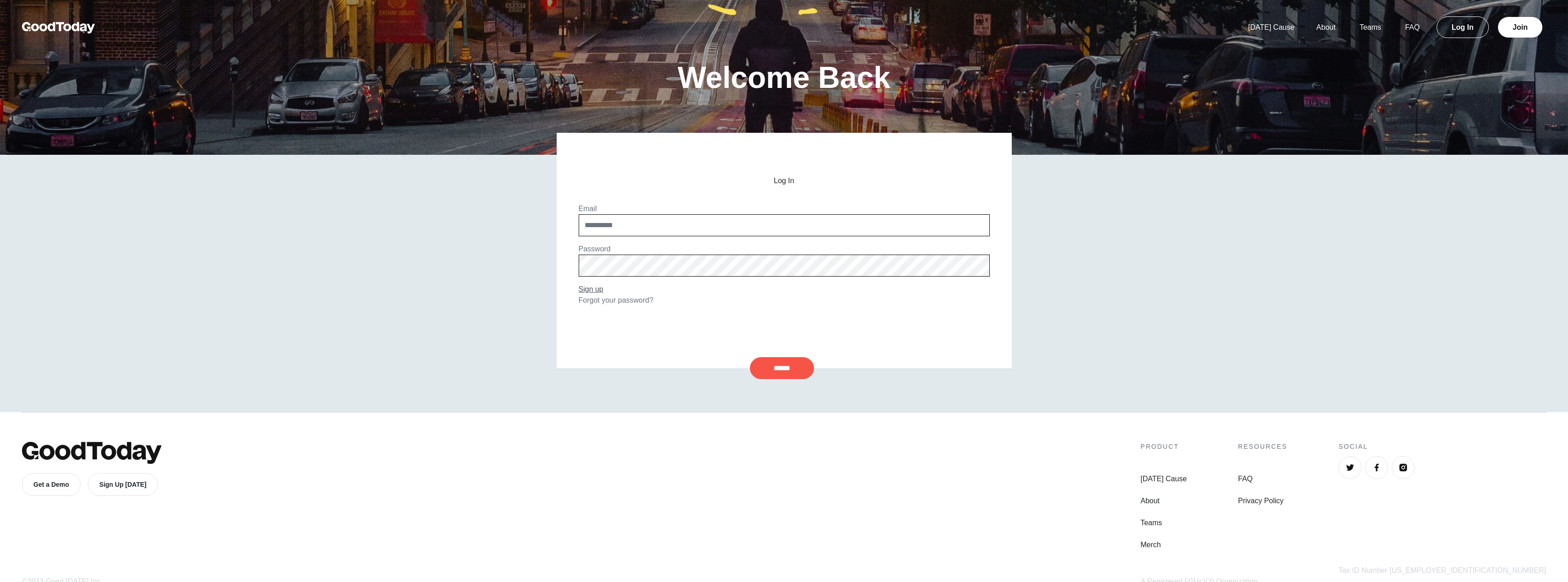
click at [600, 289] on link "Sign up" at bounding box center [590, 289] width 24 height 8
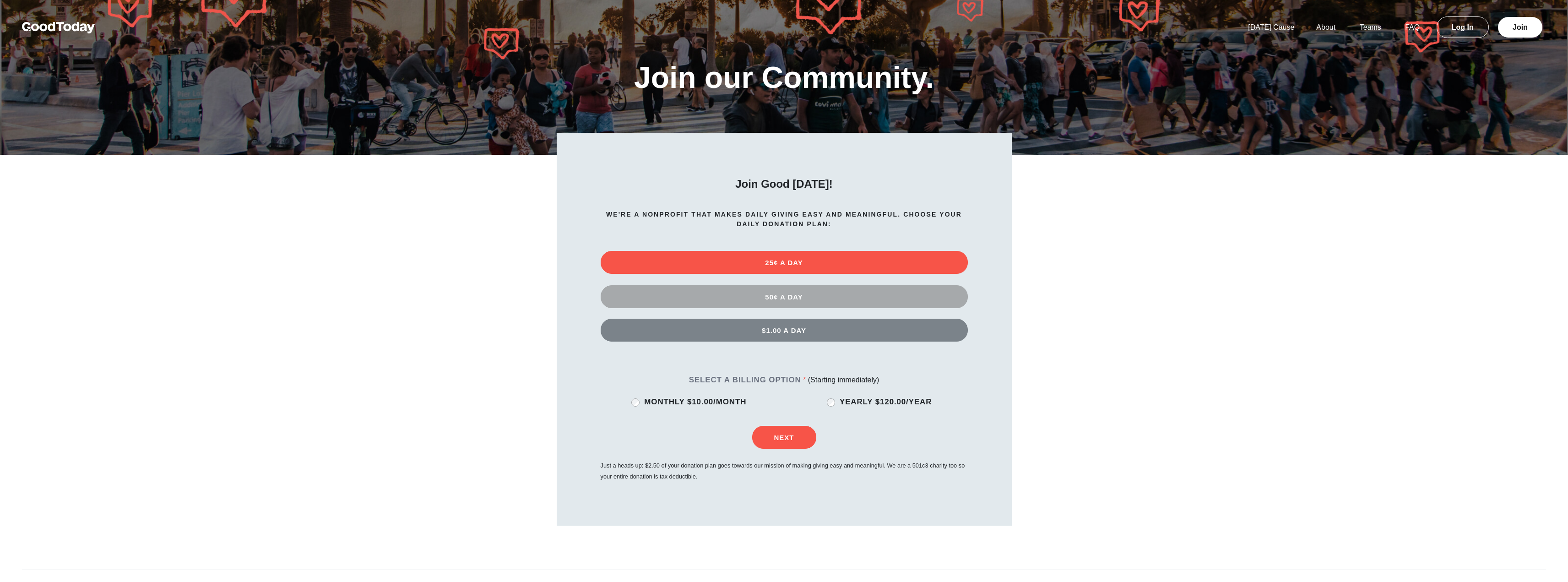
click at [820, 297] on button "50¢ A DAY" at bounding box center [784, 296] width 367 height 22
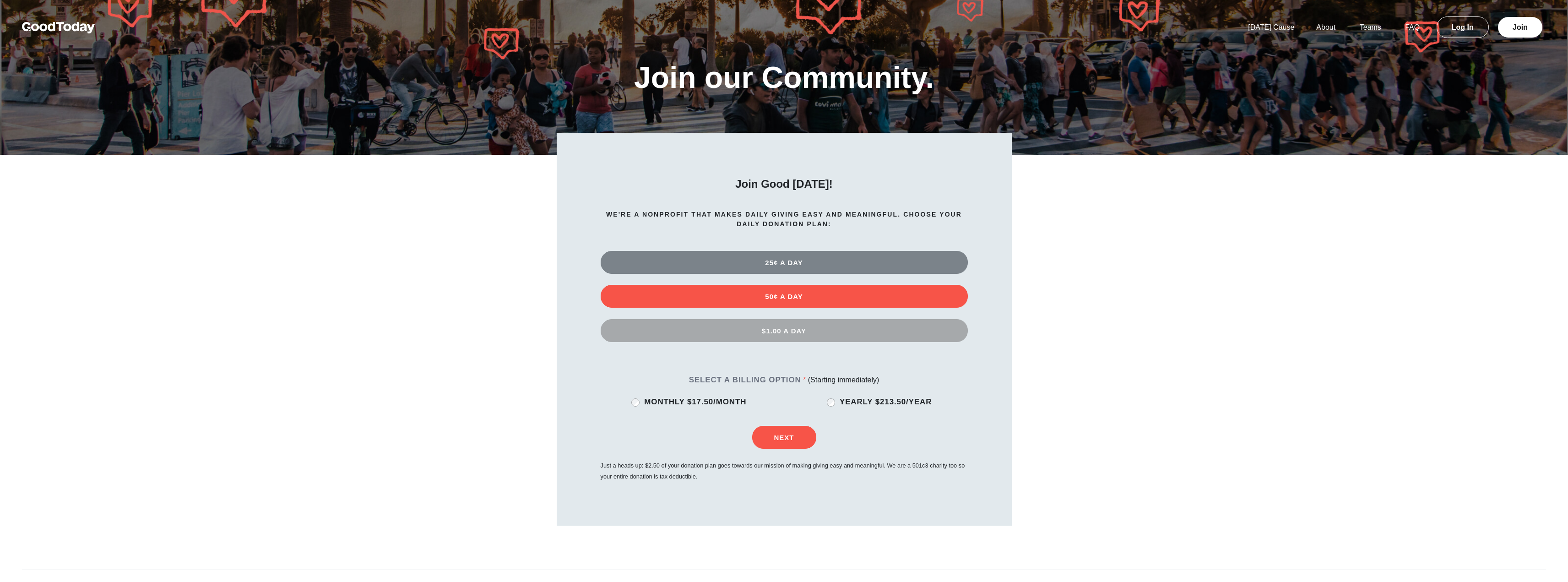
click at [829, 337] on button "$1.00 A DAY" at bounding box center [784, 330] width 367 height 22
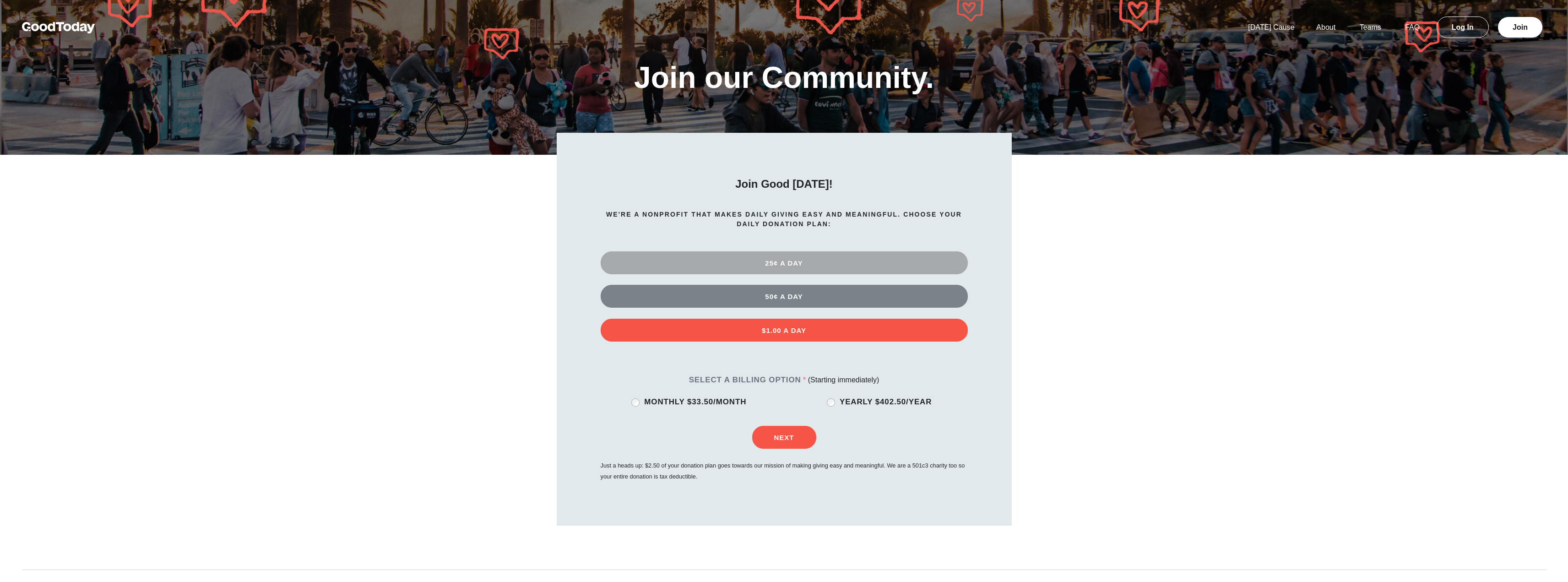
click at [906, 258] on button "25¢ A DAY" at bounding box center [784, 262] width 367 height 22
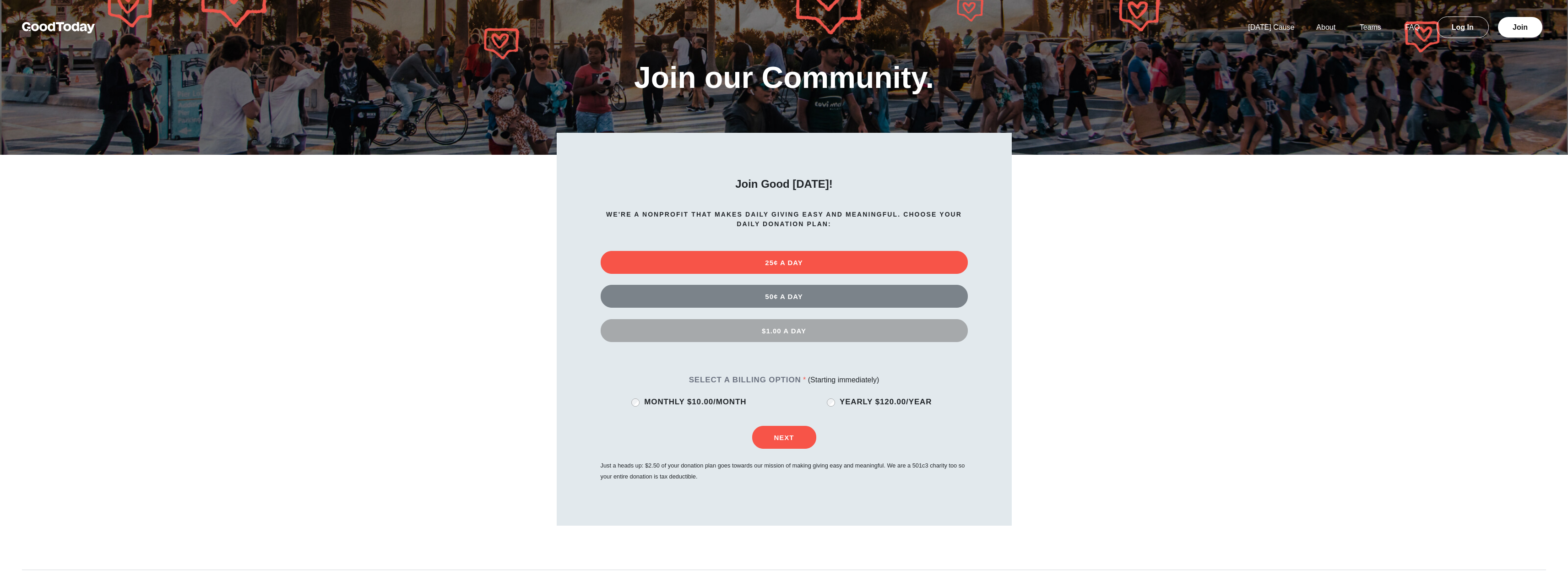
click at [777, 331] on button "$1.00 A DAY" at bounding box center [784, 330] width 367 height 22
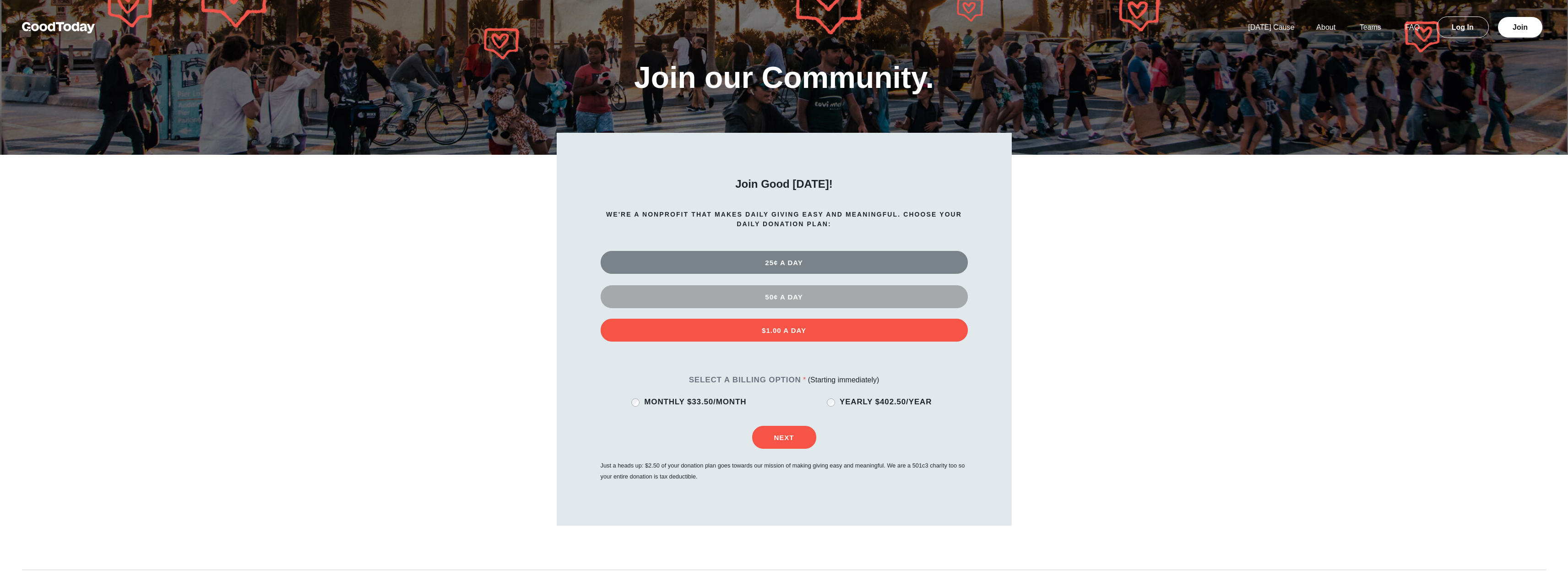
click at [861, 301] on button "50¢ A DAY" at bounding box center [784, 296] width 367 height 22
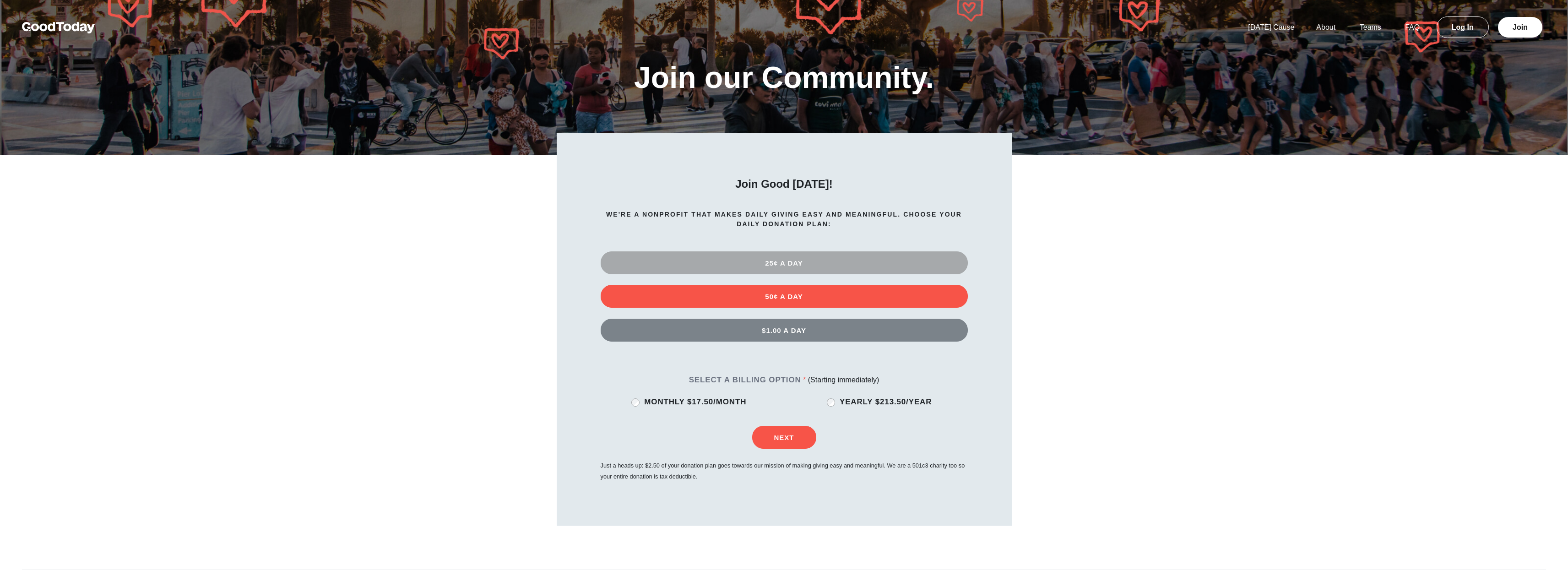
click at [840, 271] on button "25¢ A DAY" at bounding box center [784, 262] width 367 height 22
